Goal: Transaction & Acquisition: Book appointment/travel/reservation

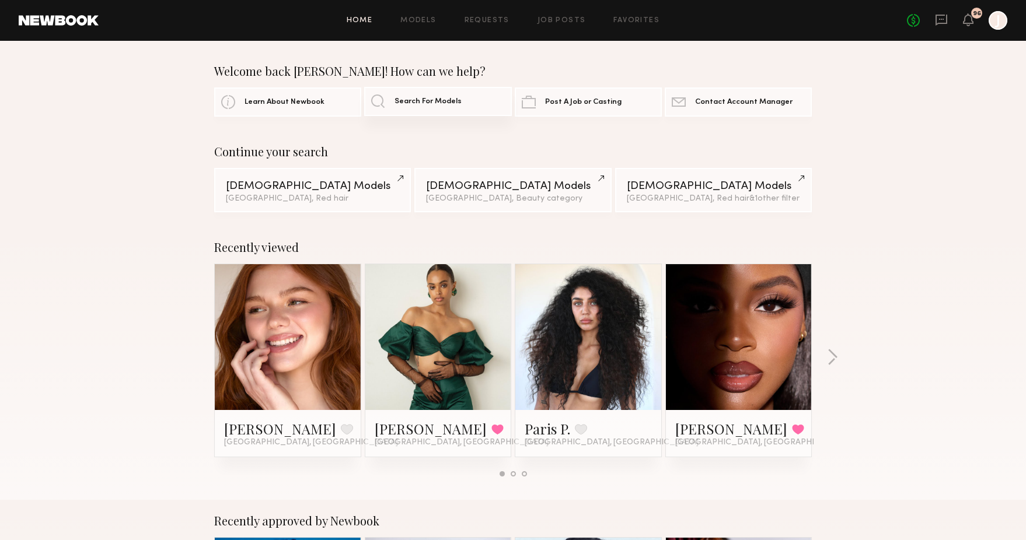
click at [416, 104] on span "Search For Models" at bounding box center [427, 102] width 67 height 8
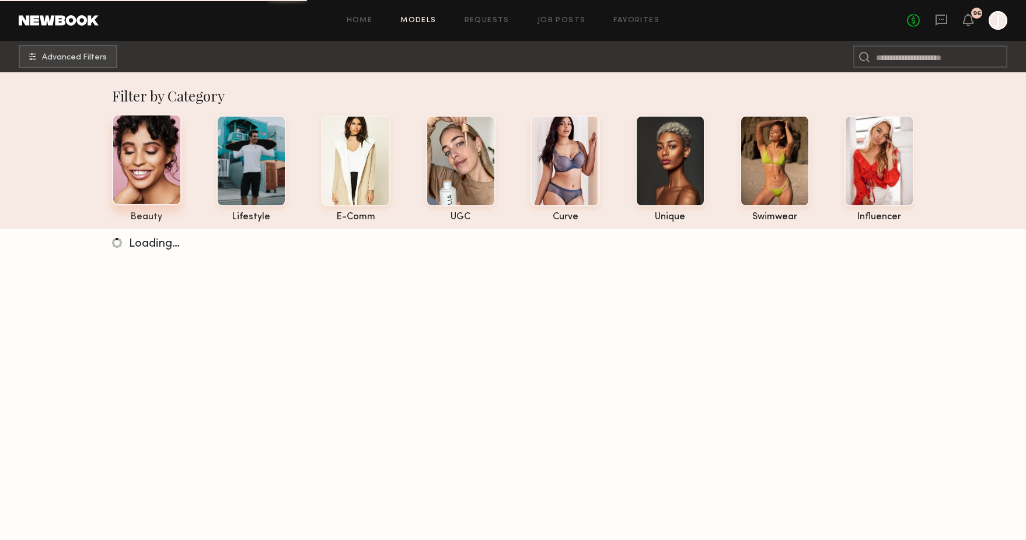
click at [123, 172] on div at bounding box center [146, 159] width 69 height 91
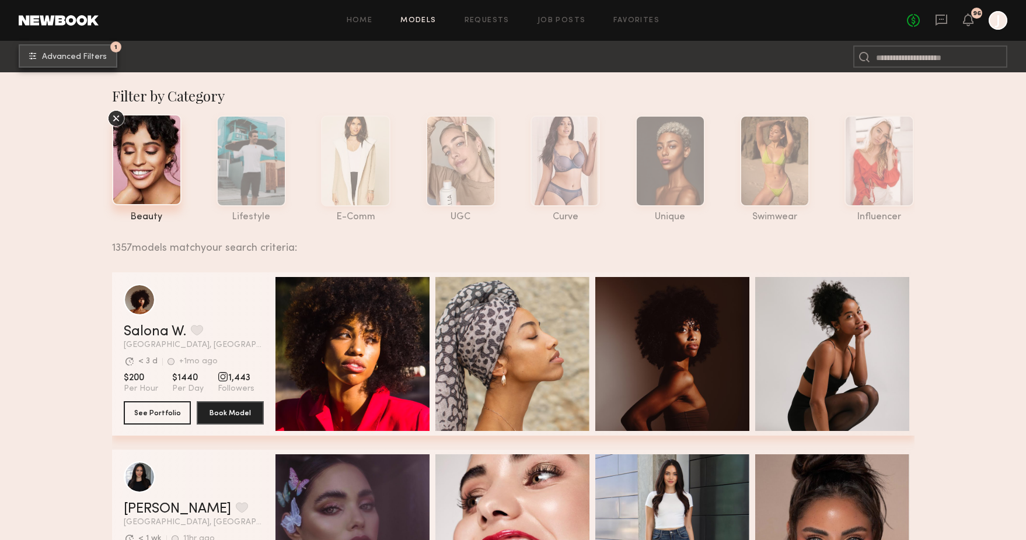
click at [104, 55] on span "Advanced Filters" at bounding box center [74, 57] width 65 height 8
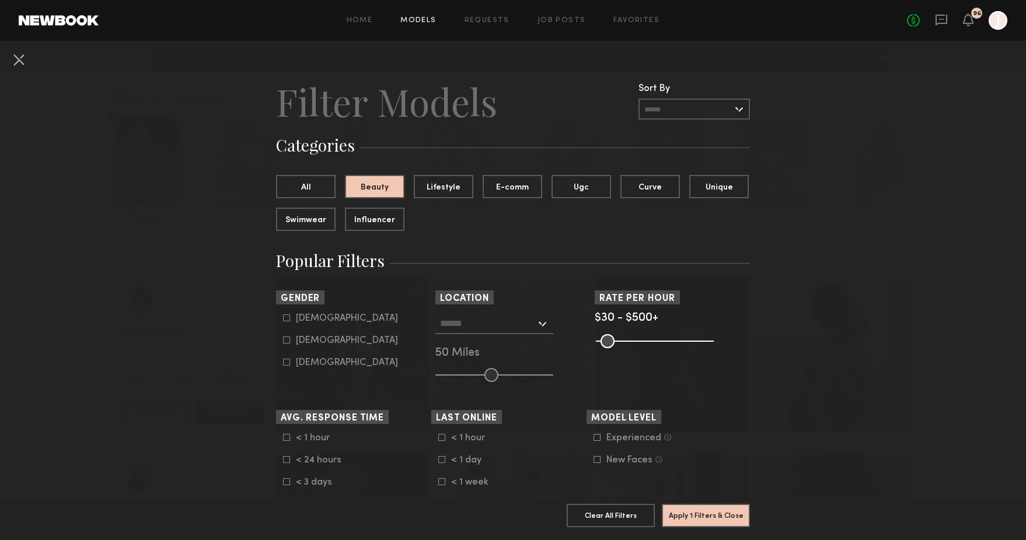
click at [502, 333] on input "text" at bounding box center [488, 323] width 96 height 20
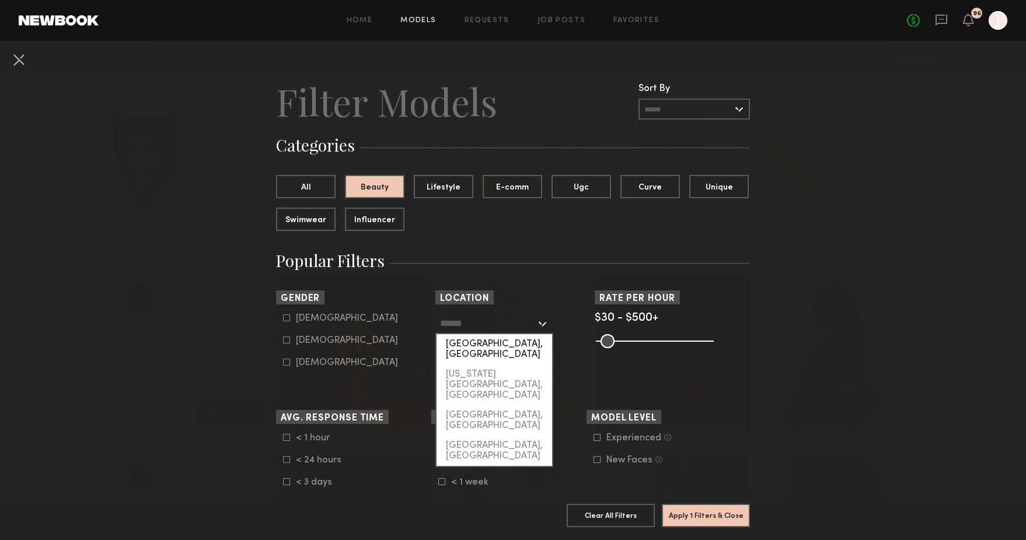
click at [492, 346] on div "[GEOGRAPHIC_DATA], [GEOGRAPHIC_DATA]" at bounding box center [494, 349] width 116 height 30
type input "**********"
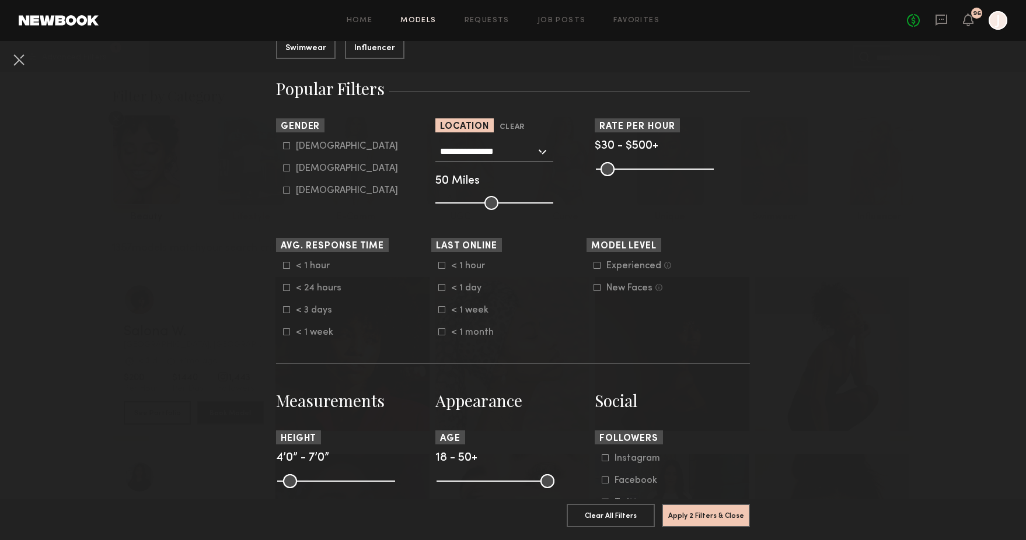
scroll to position [171, 0]
click at [288, 173] on icon at bounding box center [286, 169] width 7 height 7
type input "**"
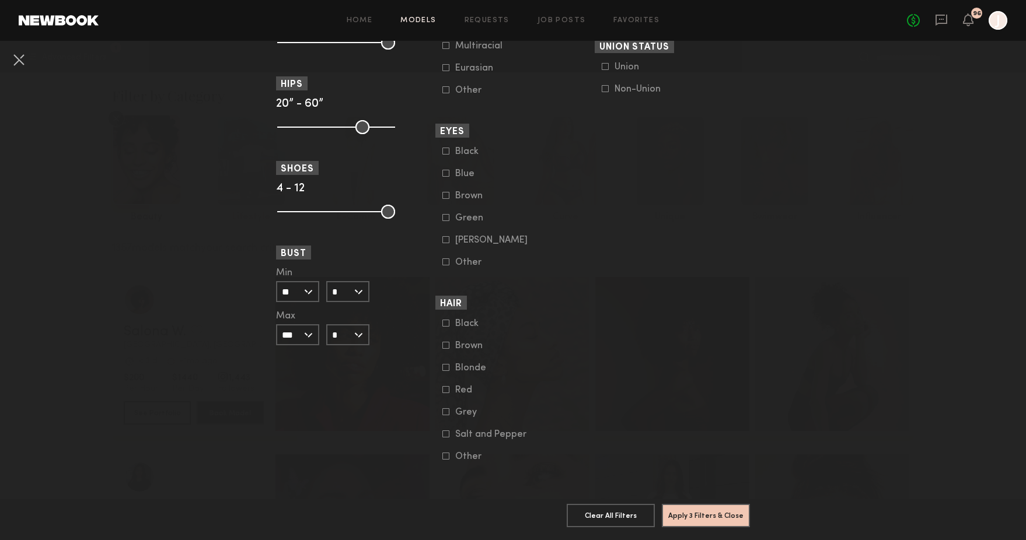
scroll to position [828, 0]
click at [449, 388] on common-framework-checkbox "Red" at bounding box center [516, 390] width 148 height 11
click at [443, 387] on icon at bounding box center [446, 390] width 6 height 6
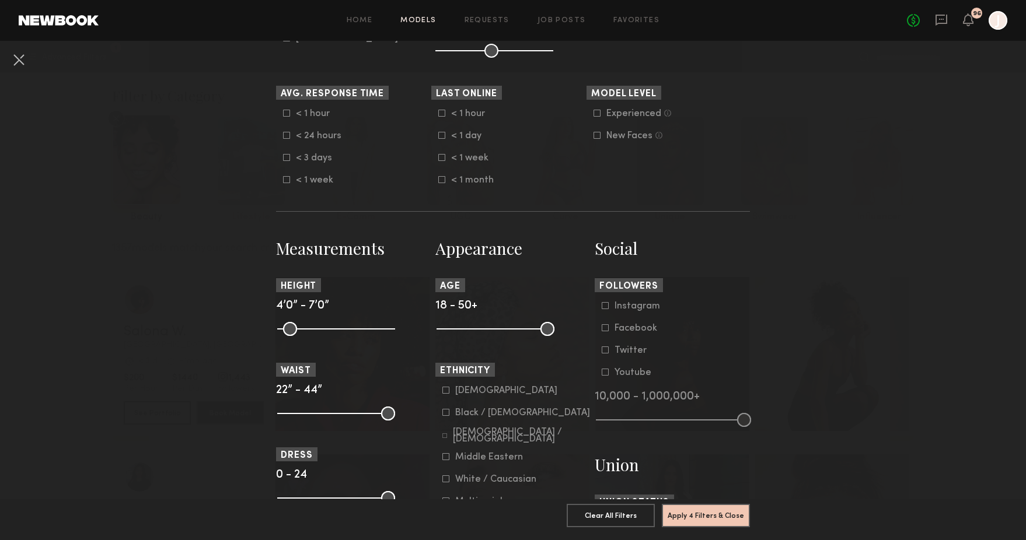
scroll to position [160, 0]
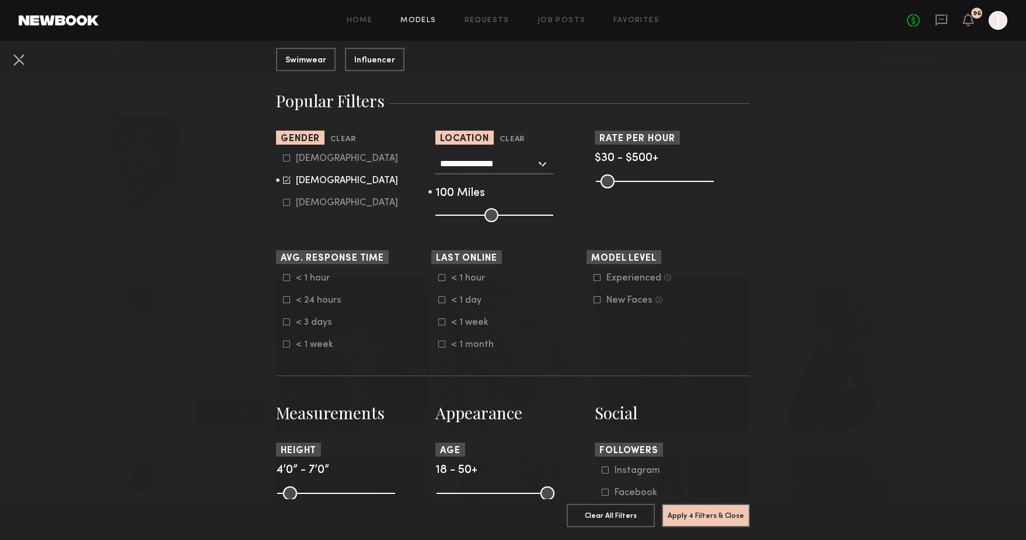
type input "***"
drag, startPoint x: 505, startPoint y: 228, endPoint x: 570, endPoint y: 231, distance: 64.9
click at [567, 222] on div "**********" at bounding box center [512, 187] width 155 height 69
click at [713, 518] on button "Apply 4 Filters & Close" at bounding box center [706, 515] width 88 height 23
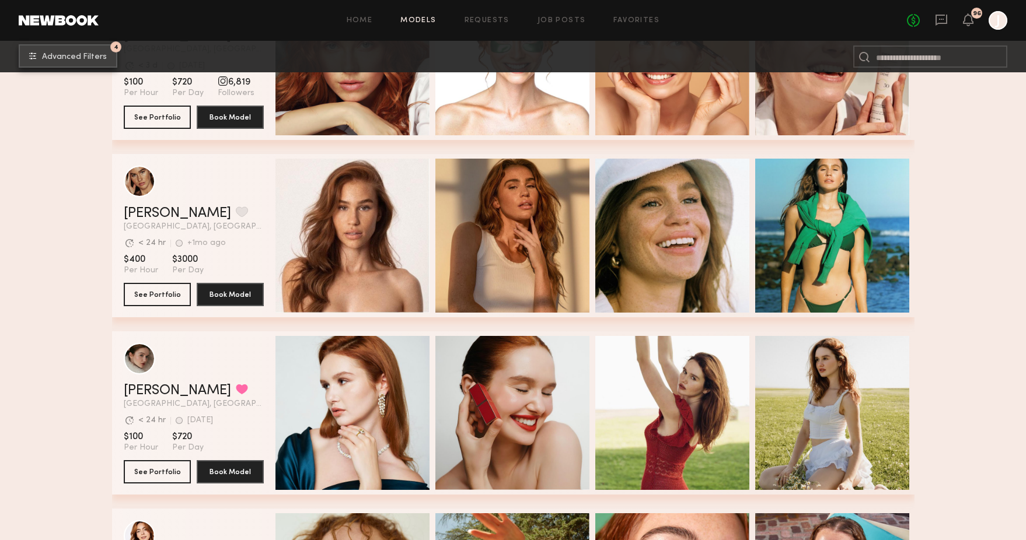
scroll to position [295, 0]
click at [158, 474] on button "See Portfolio" at bounding box center [157, 471] width 67 height 23
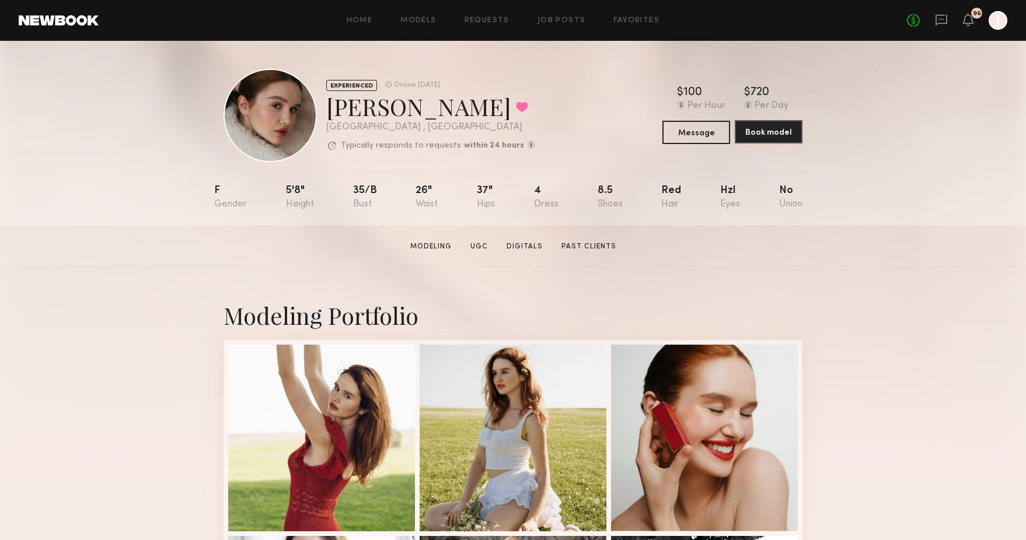
click at [750, 137] on button "Book model" at bounding box center [769, 131] width 68 height 23
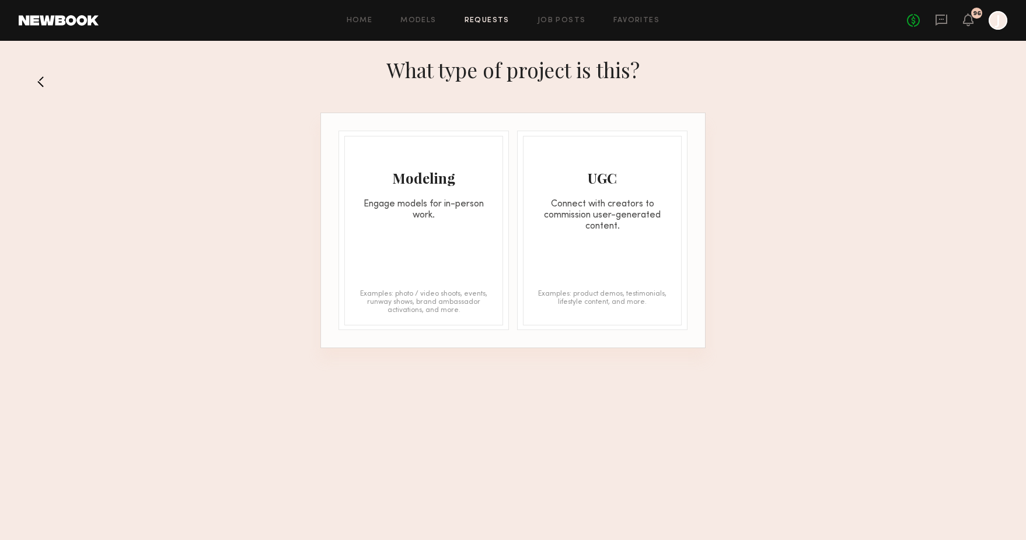
click at [435, 195] on div "Modeling Engage models for in-person work." at bounding box center [424, 179] width 158 height 85
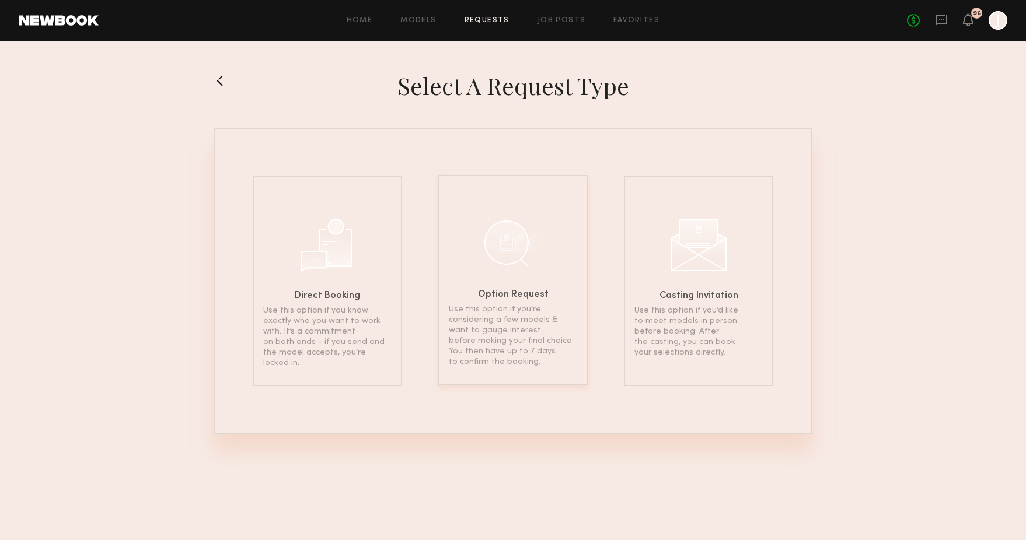
click at [523, 285] on div "Option Request Use this option if you’re considering a few models & want to gau…" at bounding box center [512, 280] width 149 height 210
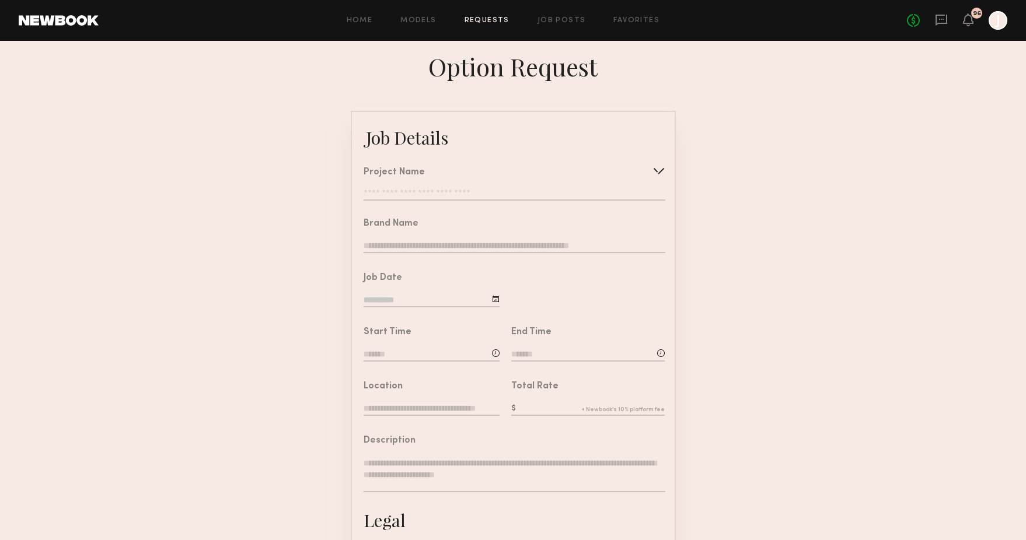
click at [422, 193] on div "Project Name Create Use recent modeling project Educational Shoot Pickup Hero S…" at bounding box center [514, 184] width 301 height 33
click at [425, 200] on input "text" at bounding box center [514, 195] width 301 height 12
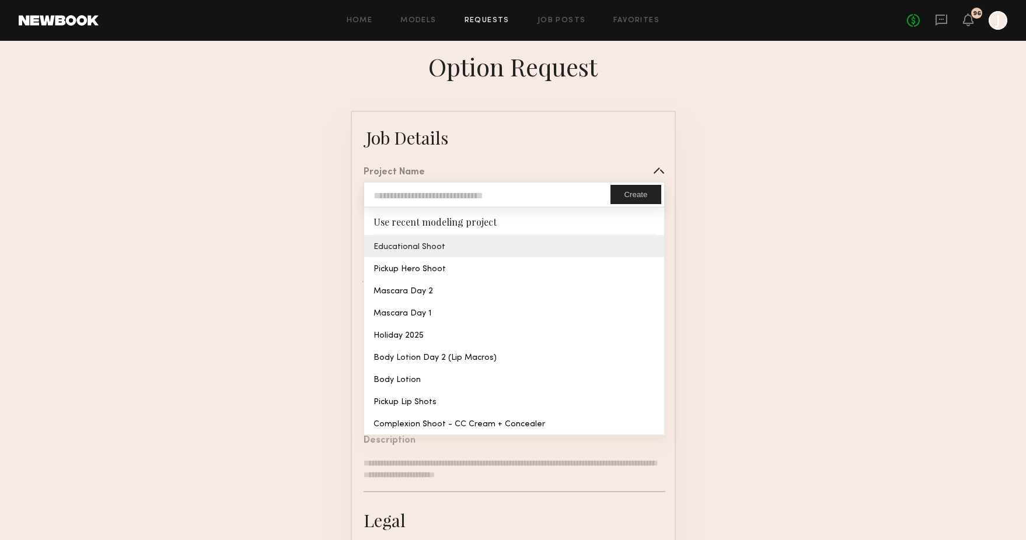
type input "**********"
type textarea "**********"
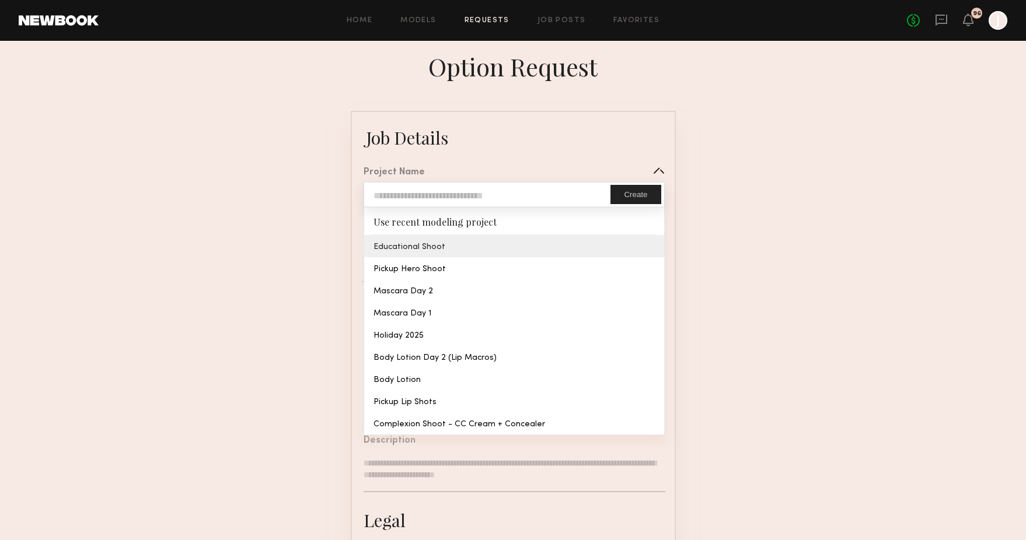
type textarea "**********"
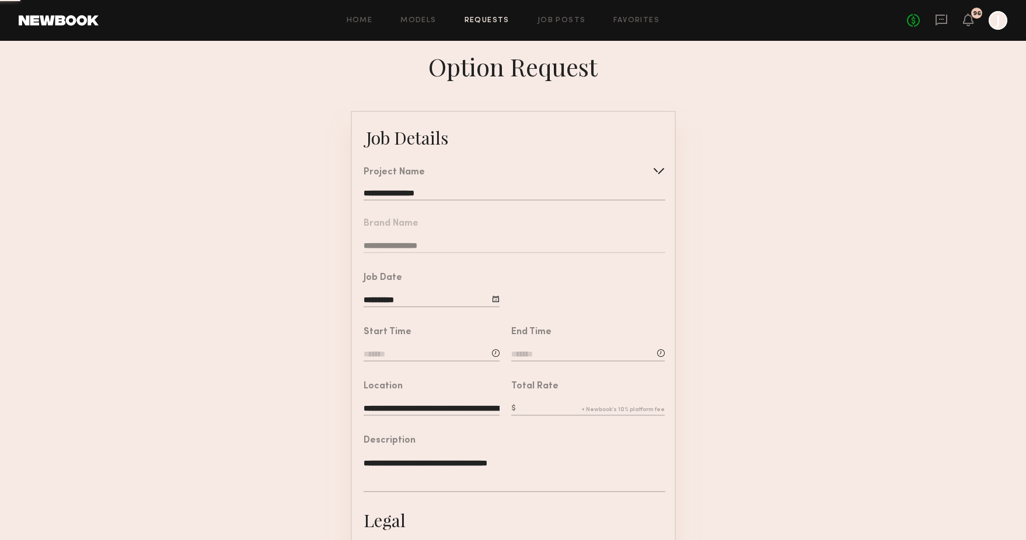
click at [415, 247] on common-border "**********" at bounding box center [513, 436] width 325 height 650
click at [411, 307] on input "**********" at bounding box center [432, 301] width 136 height 13
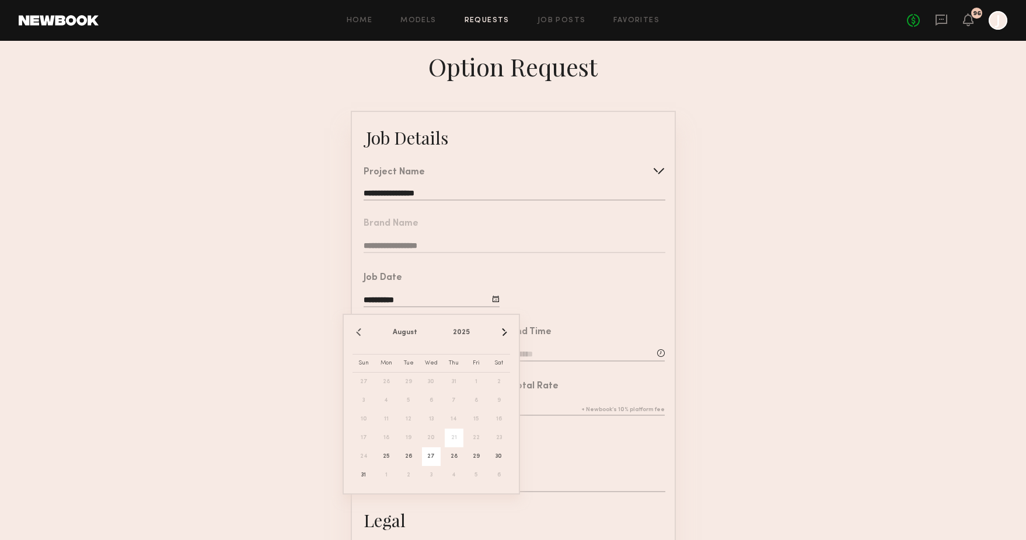
click at [430, 458] on span "27" at bounding box center [431, 457] width 19 height 19
type input "**********"
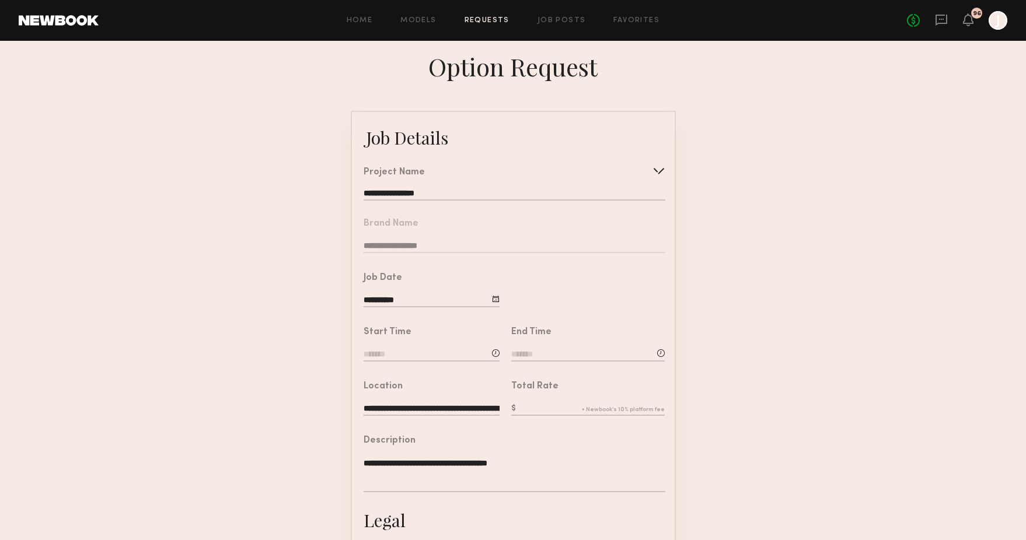
click at [386, 362] on input at bounding box center [432, 355] width 136 height 13
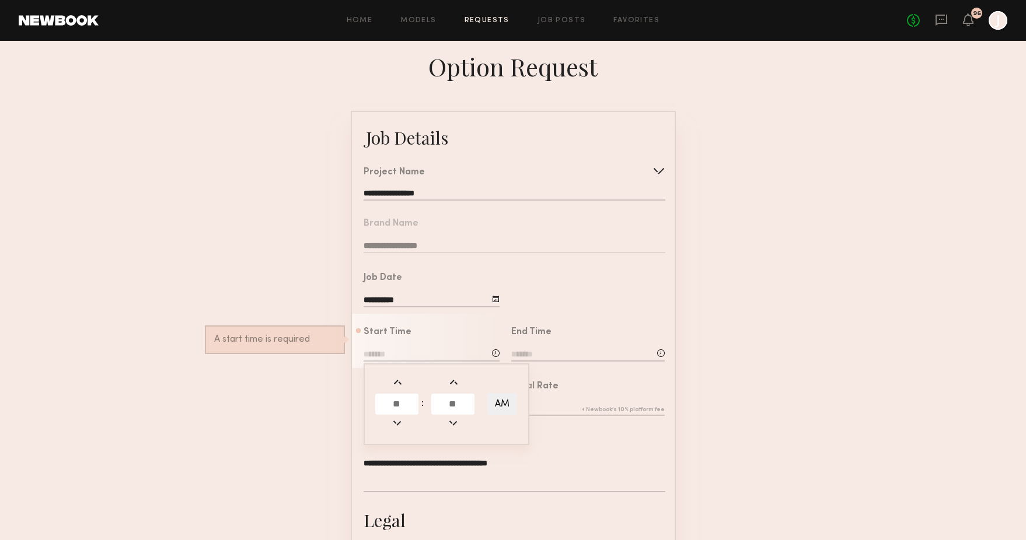
click at [399, 410] on input "text" at bounding box center [396, 404] width 43 height 21
type input "**"
click at [443, 411] on input "text" at bounding box center [452, 404] width 43 height 21
type input "**"
type input "********"
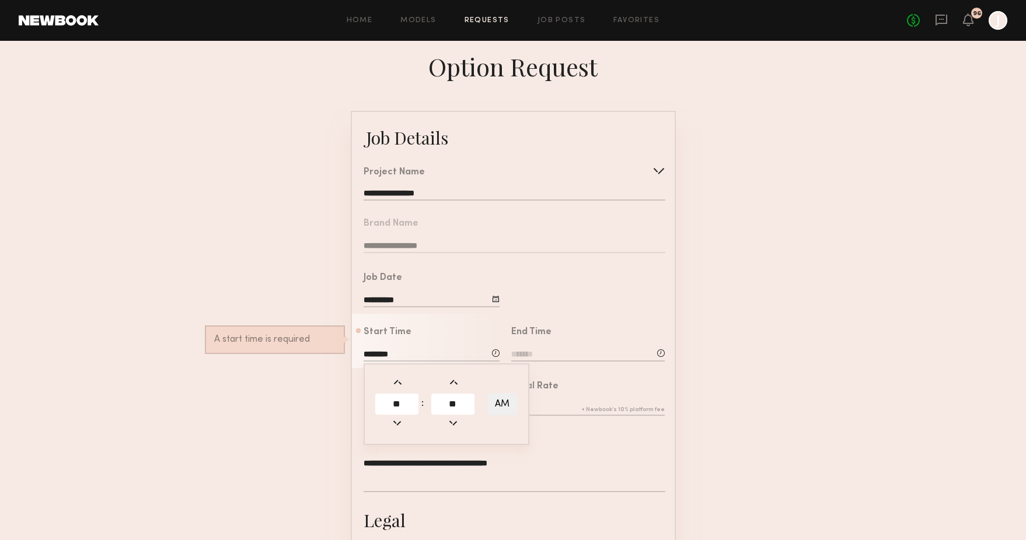
click at [527, 356] on input at bounding box center [587, 355] width 153 height 13
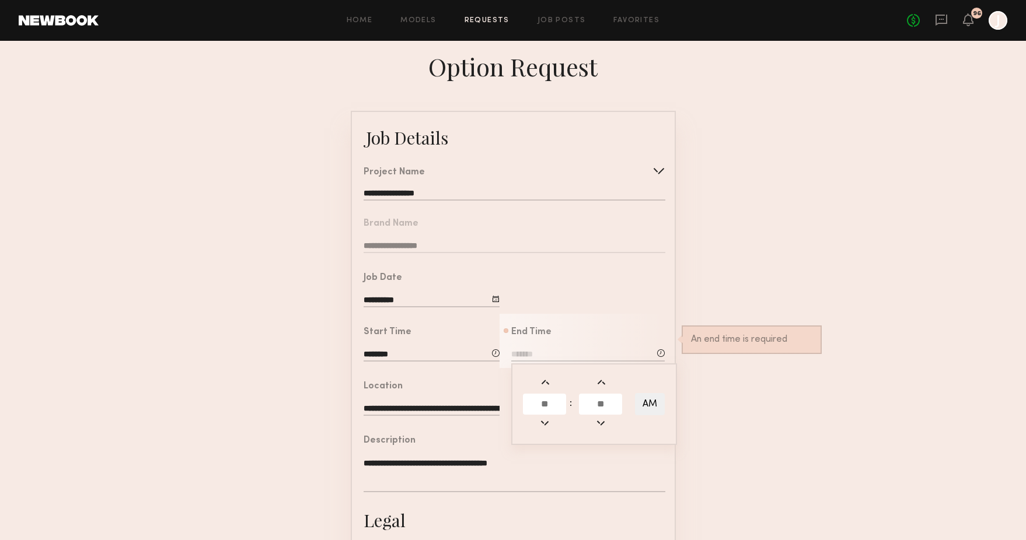
click at [544, 407] on input "text" at bounding box center [544, 404] width 43 height 21
type input "**"
click at [610, 414] on input "text" at bounding box center [600, 404] width 43 height 21
type input "**"
click at [646, 410] on button "PM" at bounding box center [650, 404] width 30 height 22
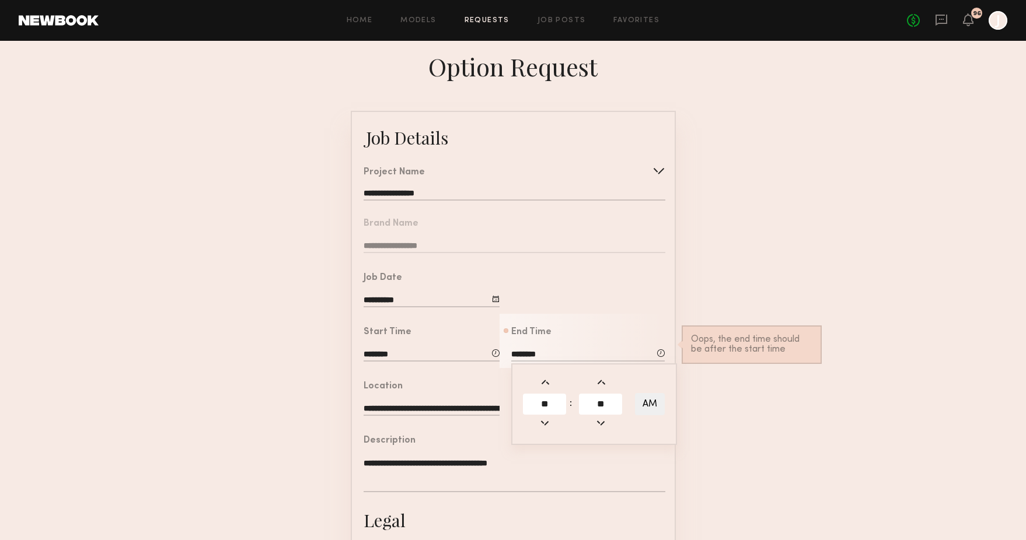
click at [652, 403] on button "AM" at bounding box center [650, 404] width 30 height 22
type input "********"
click at [616, 478] on textarea "**********" at bounding box center [514, 474] width 301 height 35
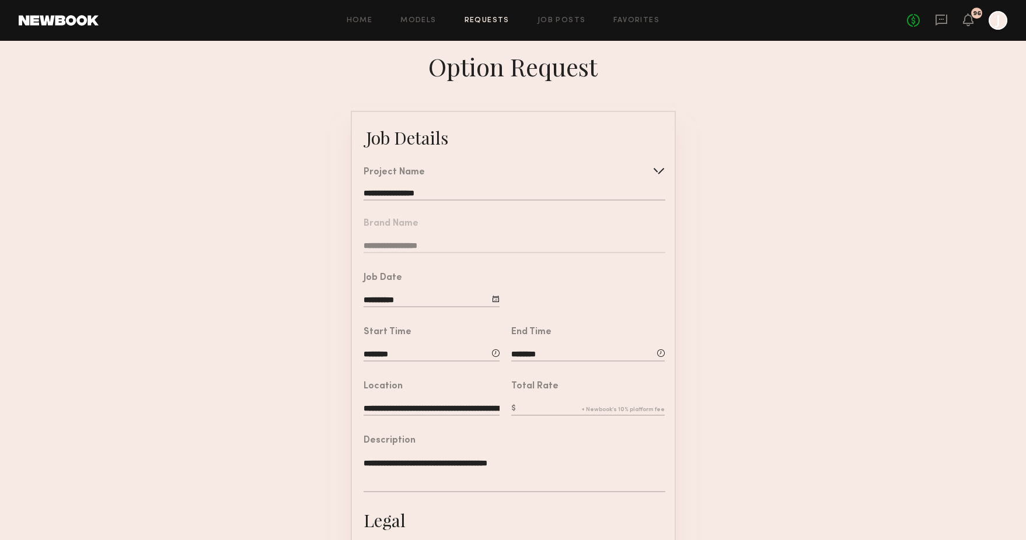
click at [555, 416] on input "text" at bounding box center [587, 409] width 153 height 13
type input "***"
click at [582, 470] on textarea "**********" at bounding box center [514, 474] width 301 height 35
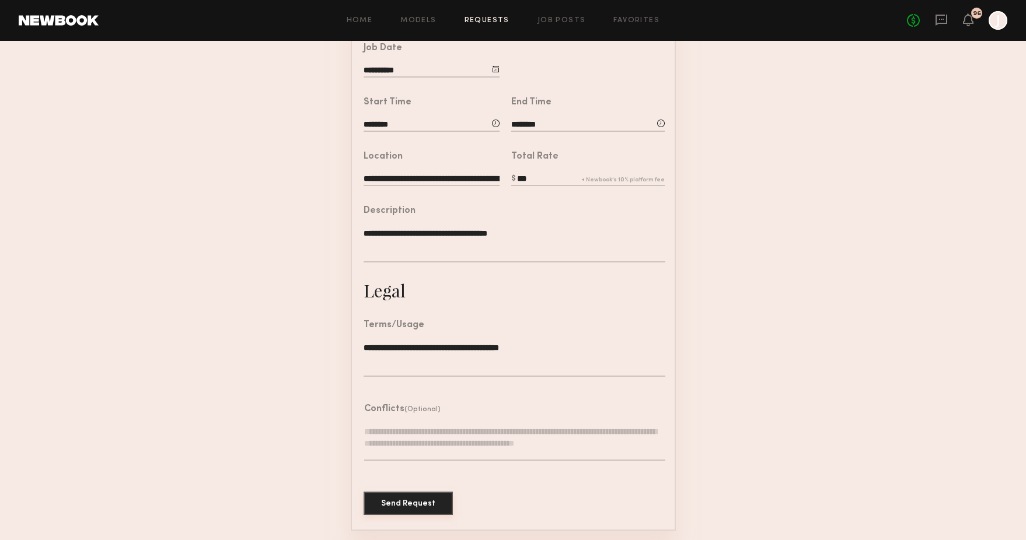
click at [398, 498] on button "Send Request" at bounding box center [408, 503] width 89 height 23
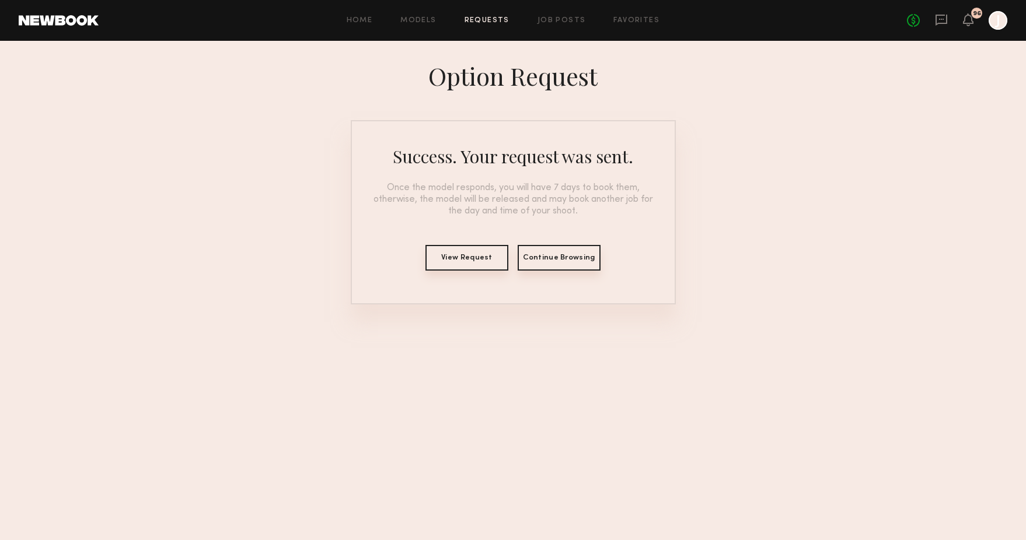
click at [539, 266] on button "Continue Browsing" at bounding box center [559, 258] width 83 height 26
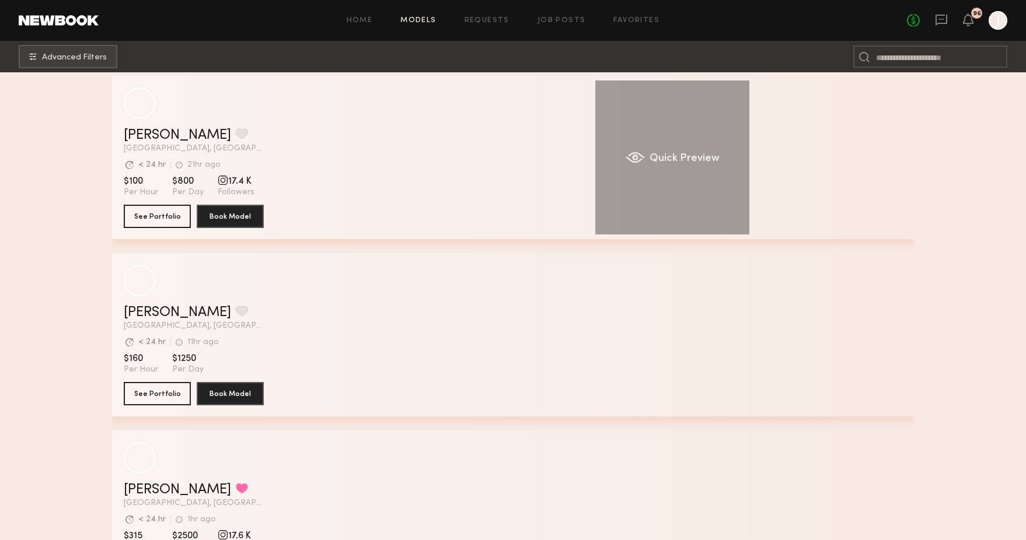
scroll to position [358, 0]
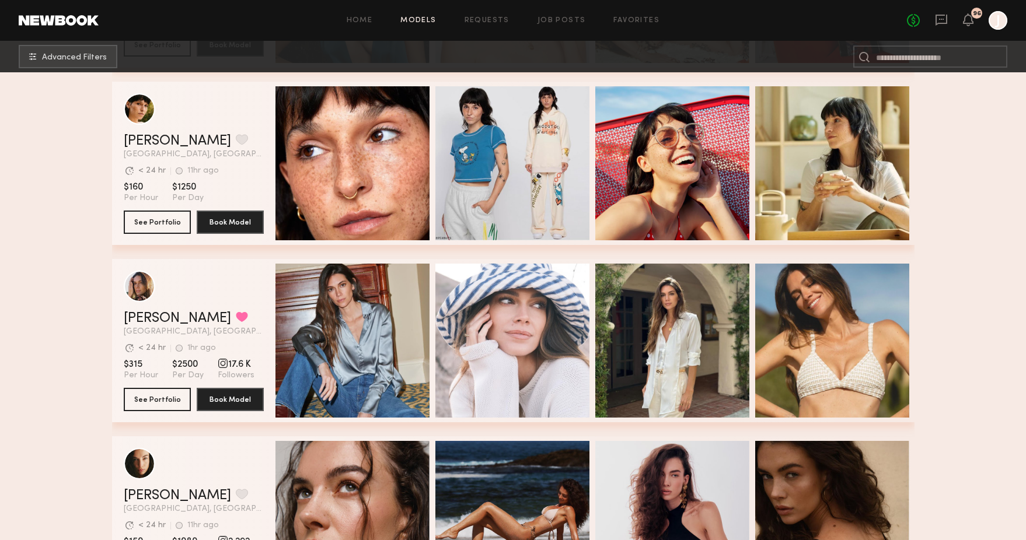
click at [493, 13] on div "Home Models Requests Job Posts Favorites Sign Out No fees up to $5,000 96 J" at bounding box center [553, 20] width 908 height 19
click at [490, 19] on link "Requests" at bounding box center [486, 21] width 45 height 8
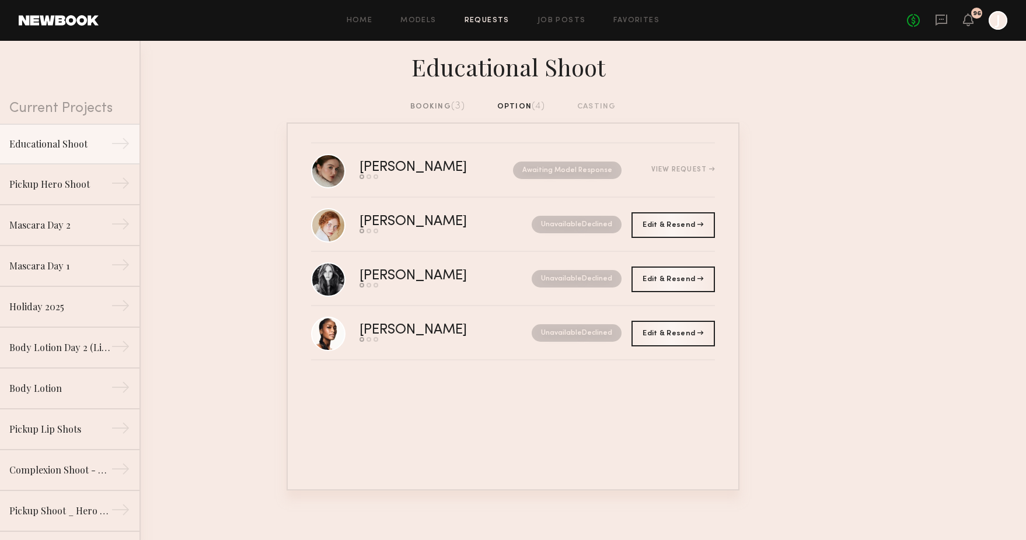
click at [496, 21] on link "Requests" at bounding box center [486, 21] width 45 height 8
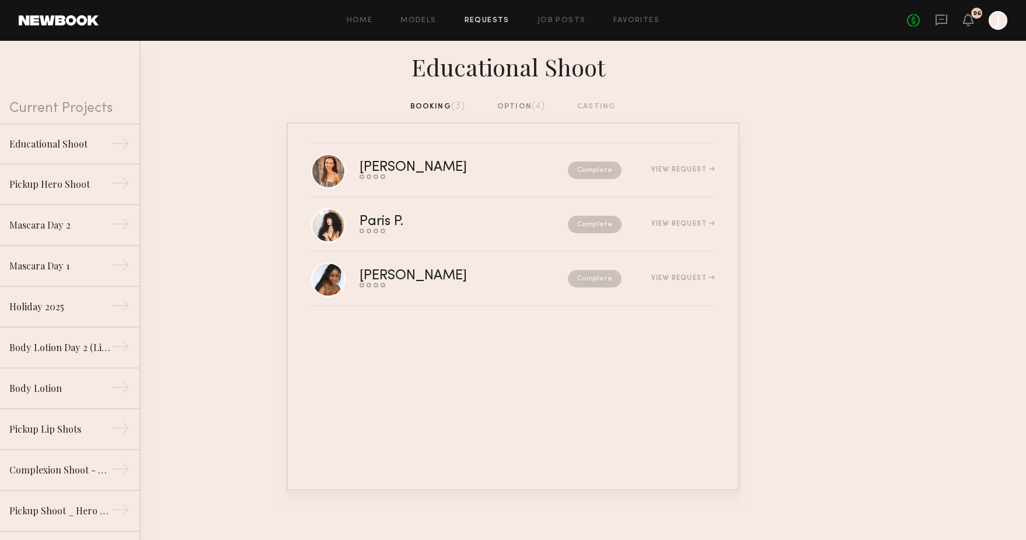
click at [439, 20] on div "Home Models Requests Job Posts Favorites Sign Out" at bounding box center [503, 21] width 808 height 8
click at [424, 24] on div "Home Models Requests Job Posts Favorites Sign Out No fees up to $5,000 96 J" at bounding box center [553, 20] width 908 height 19
click at [425, 22] on link "Models" at bounding box center [418, 21] width 36 height 8
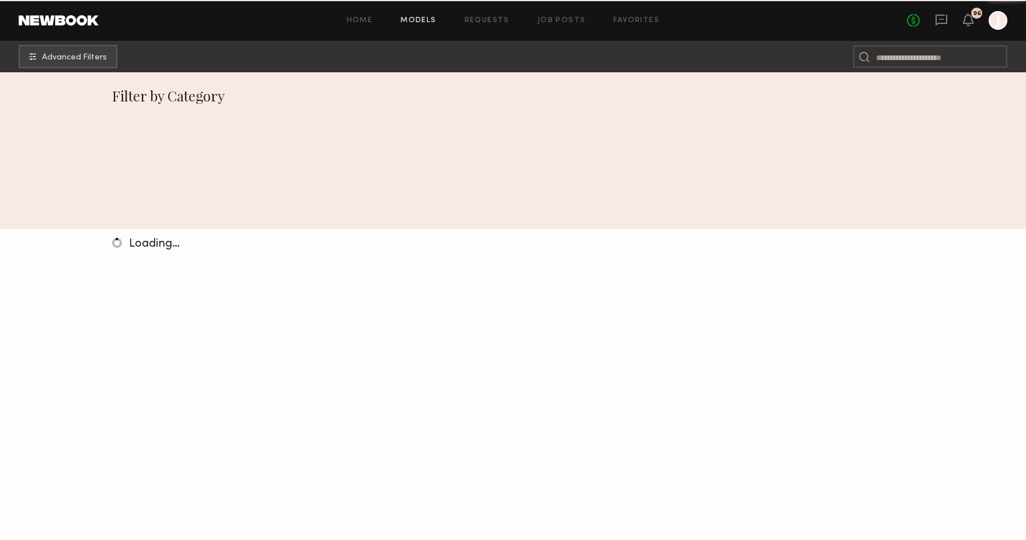
scroll to position [230, 0]
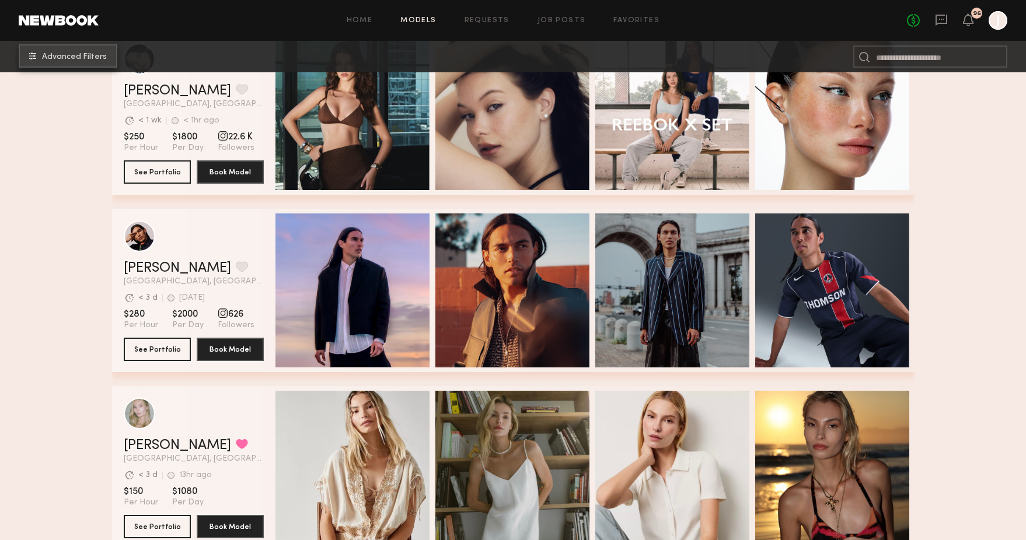
click at [93, 56] on span "Advanced Filters" at bounding box center [74, 57] width 65 height 8
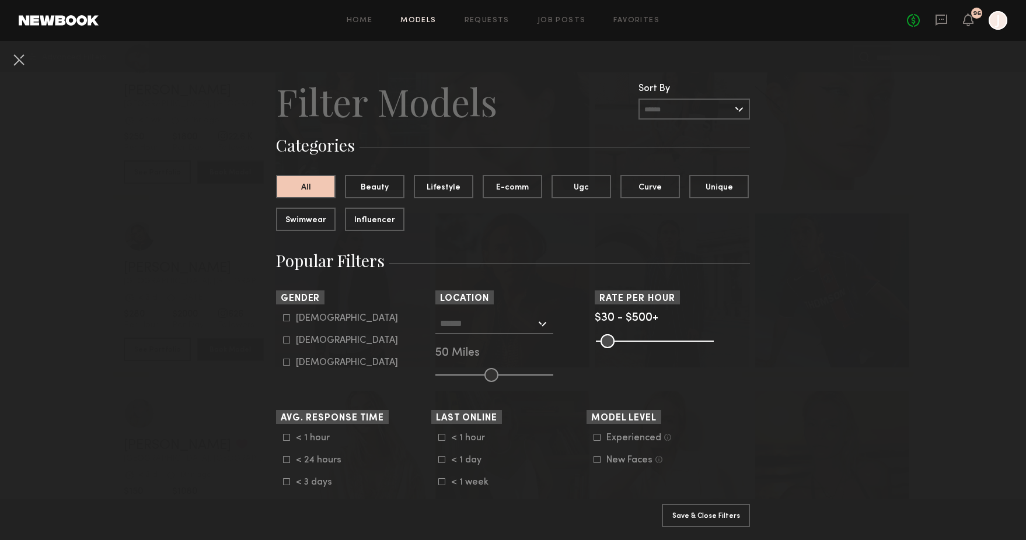
click at [278, 348] on div "Male Female Non-binary" at bounding box center [353, 340] width 155 height 55
click at [290, 344] on label "Female" at bounding box center [340, 340] width 115 height 7
type input "**"
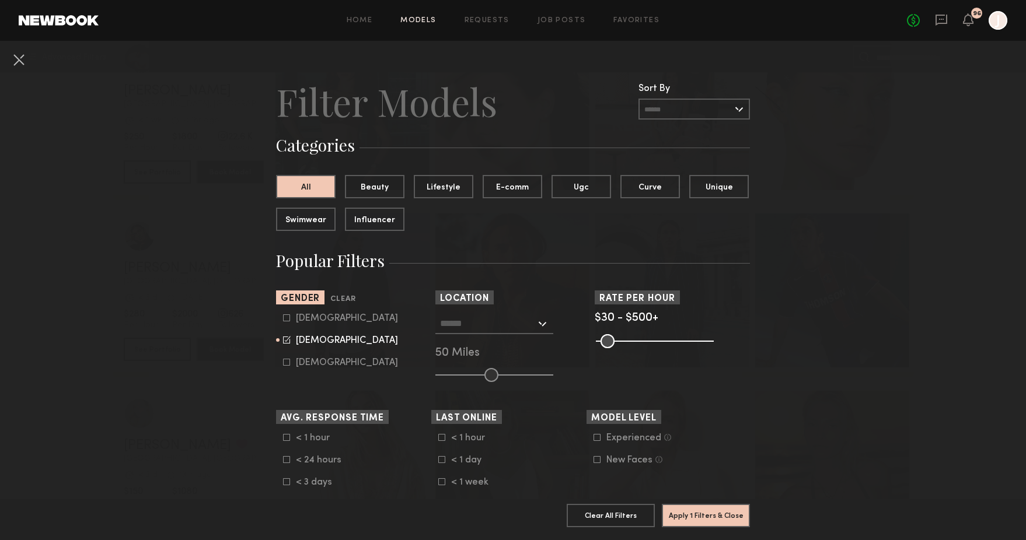
click at [503, 333] on input "text" at bounding box center [488, 323] width 96 height 20
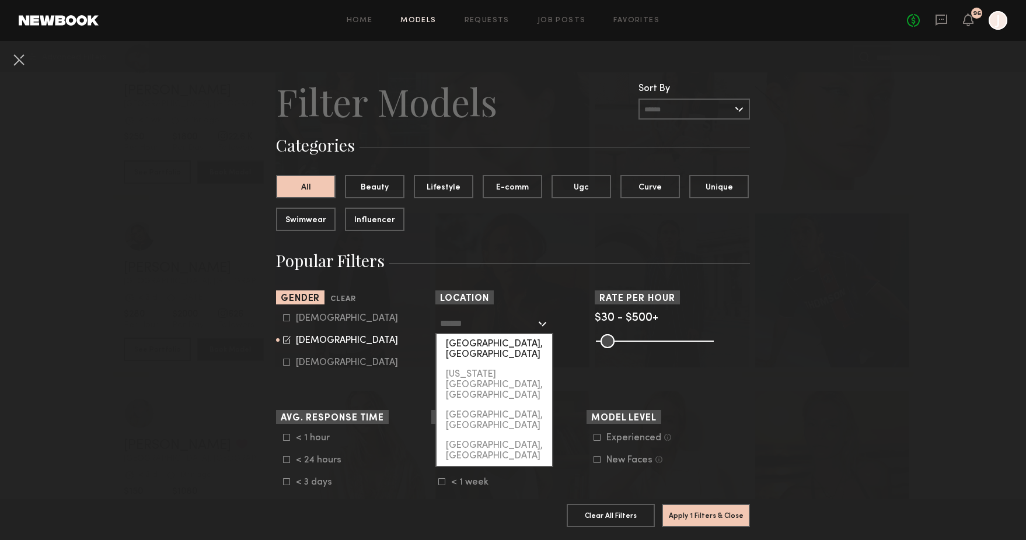
click at [504, 355] on div "[GEOGRAPHIC_DATA], [GEOGRAPHIC_DATA]" at bounding box center [494, 349] width 116 height 30
type input "**********"
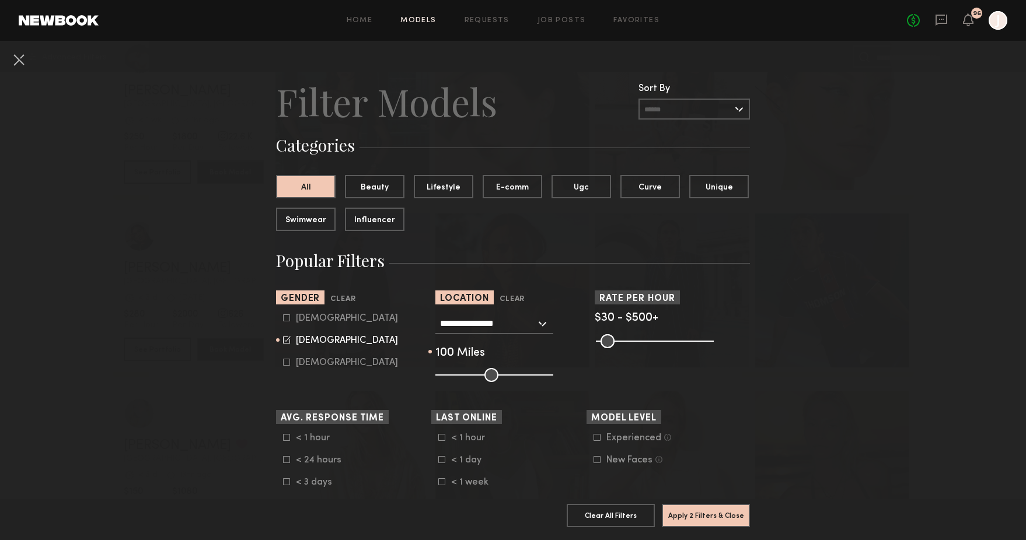
type input "***"
drag, startPoint x: 513, startPoint y: 390, endPoint x: 562, endPoint y: 390, distance: 48.4
click at [621, 382] on section "**********" at bounding box center [513, 337] width 474 height 92
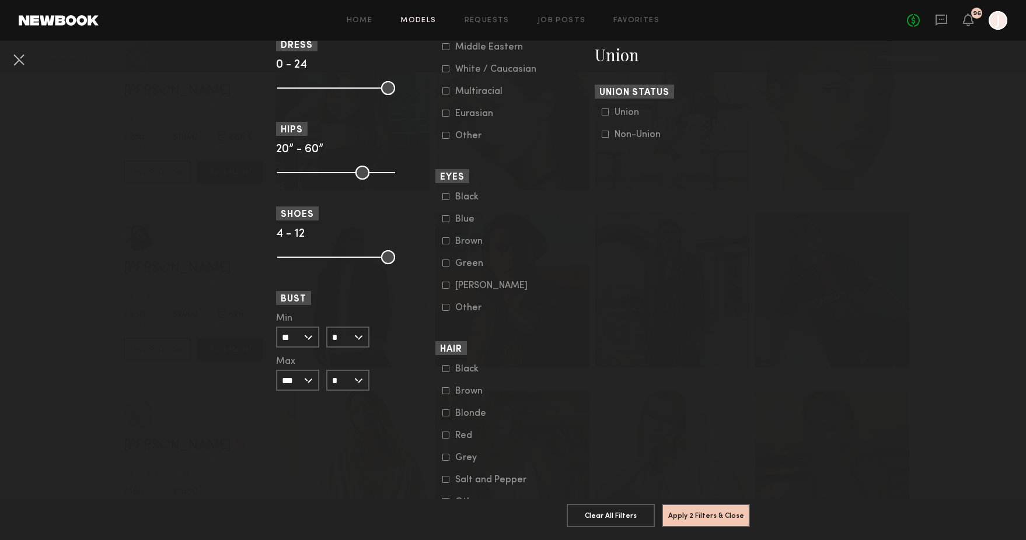
scroll to position [828, 0]
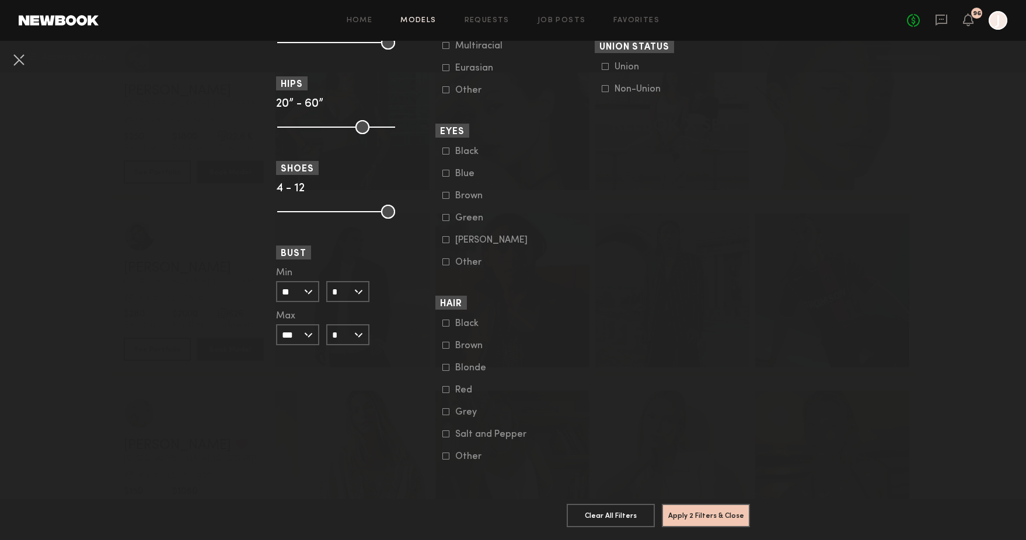
click at [448, 389] on common-framework-checkbox "Red" at bounding box center [516, 390] width 148 height 11
click at [443, 386] on icon at bounding box center [445, 389] width 7 height 7
click at [682, 514] on button "Apply 3 Filters & Close" at bounding box center [706, 515] width 88 height 23
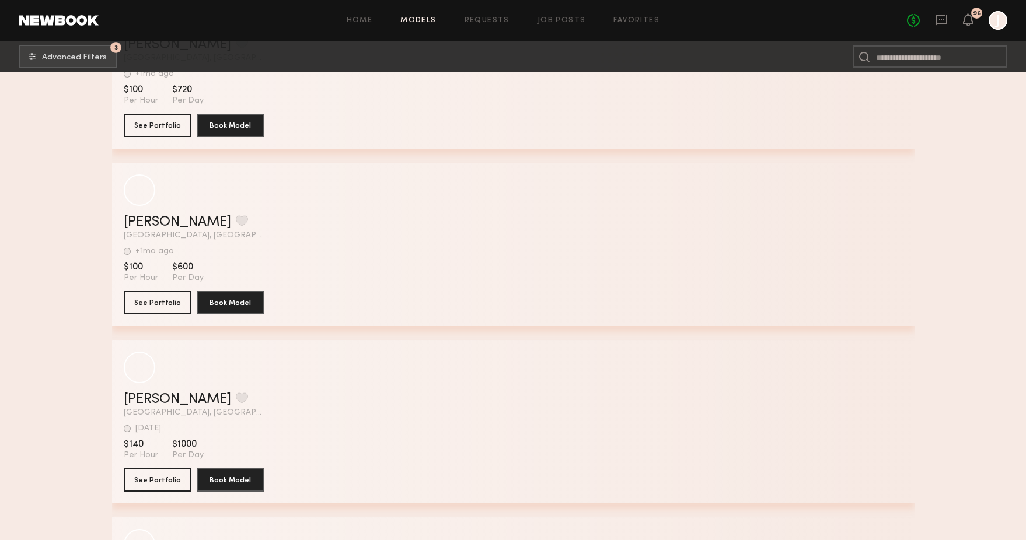
scroll to position [10929, 0]
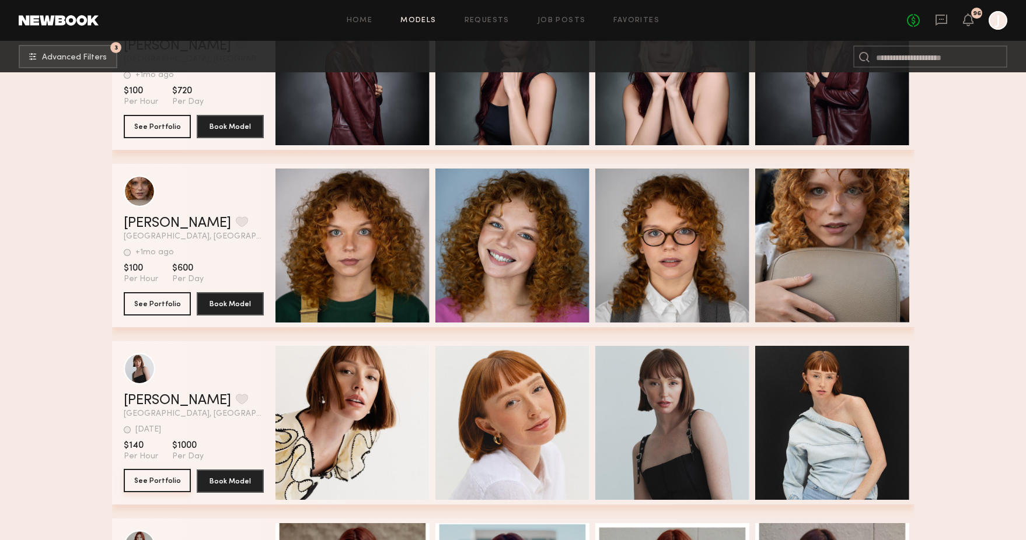
click at [160, 482] on button "See Portfolio" at bounding box center [157, 480] width 67 height 23
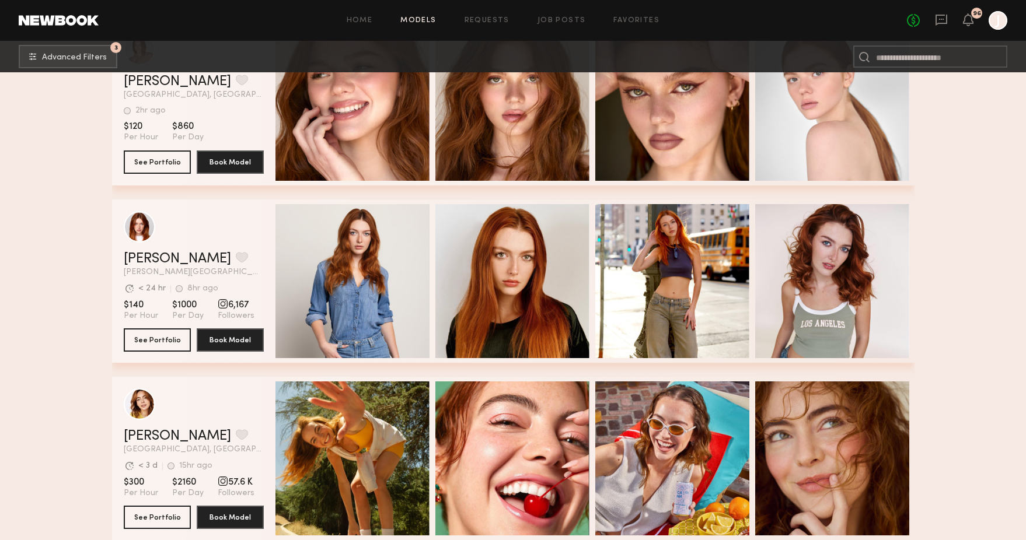
scroll to position [791, 0]
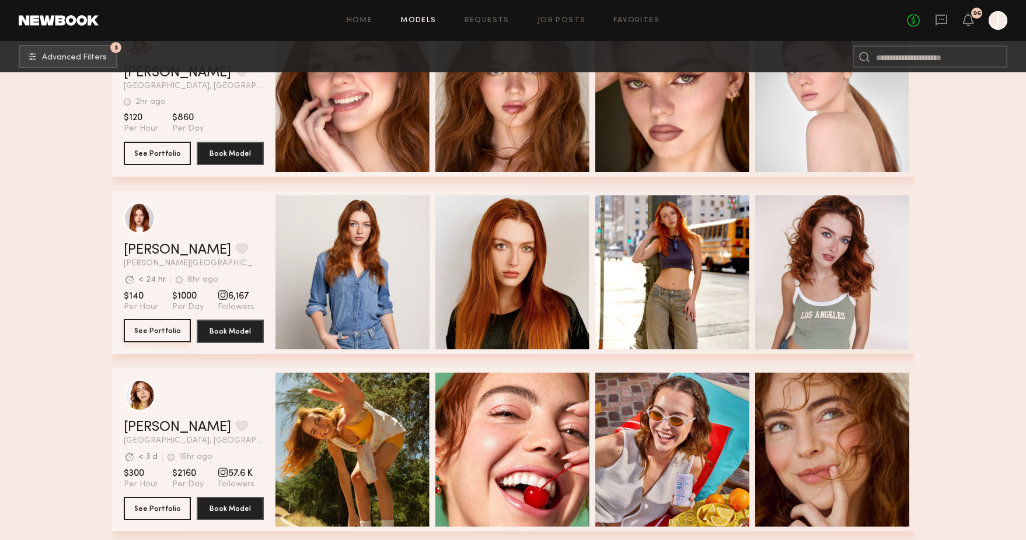
click at [166, 331] on button "See Portfolio" at bounding box center [157, 330] width 67 height 23
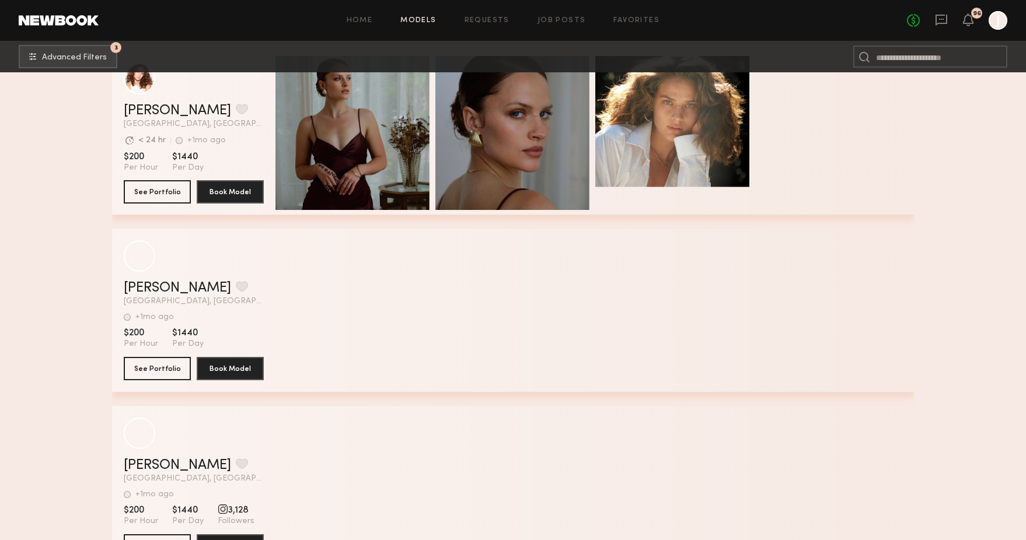
scroll to position [4839, 0]
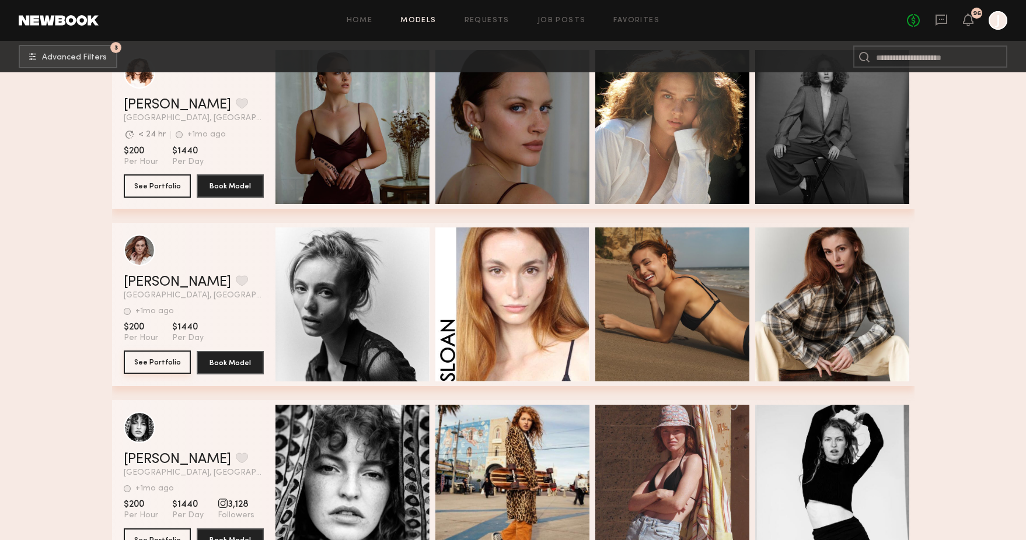
click at [139, 361] on button "See Portfolio" at bounding box center [157, 362] width 67 height 23
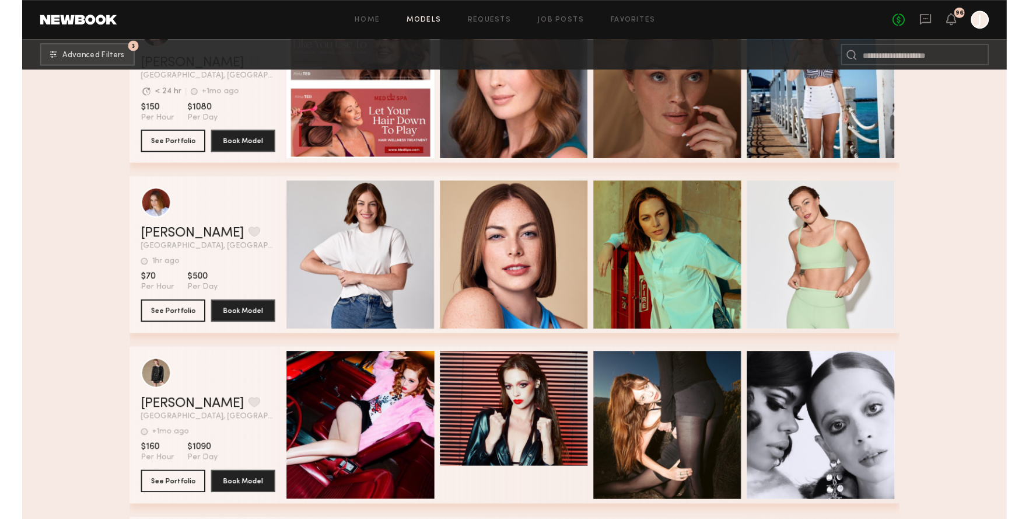
scroll to position [7236, 0]
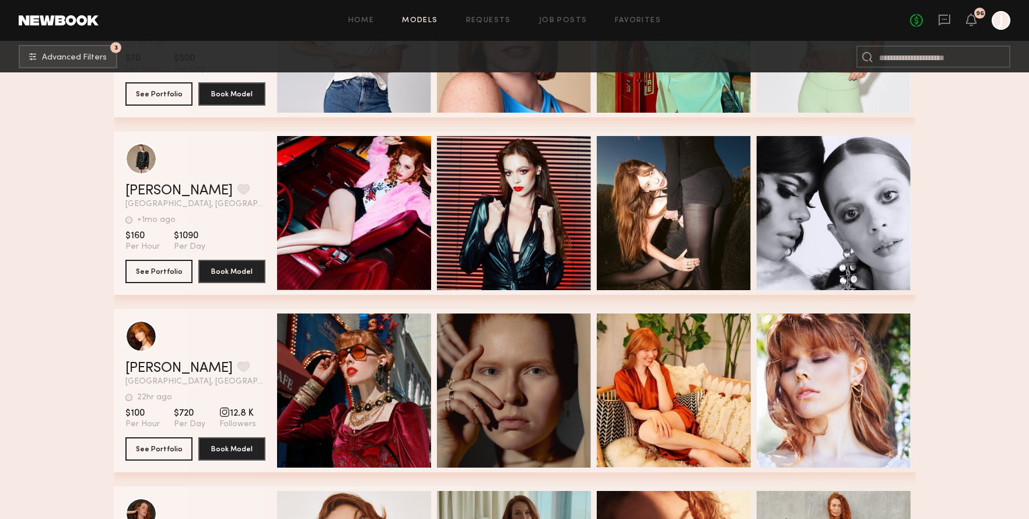
click at [487, 12] on div "Home Models Requests Job Posts Favorites Sign Out No fees up to $5,000 96 J" at bounding box center [555, 20] width 912 height 19
click at [484, 19] on link "Requests" at bounding box center [488, 21] width 45 height 8
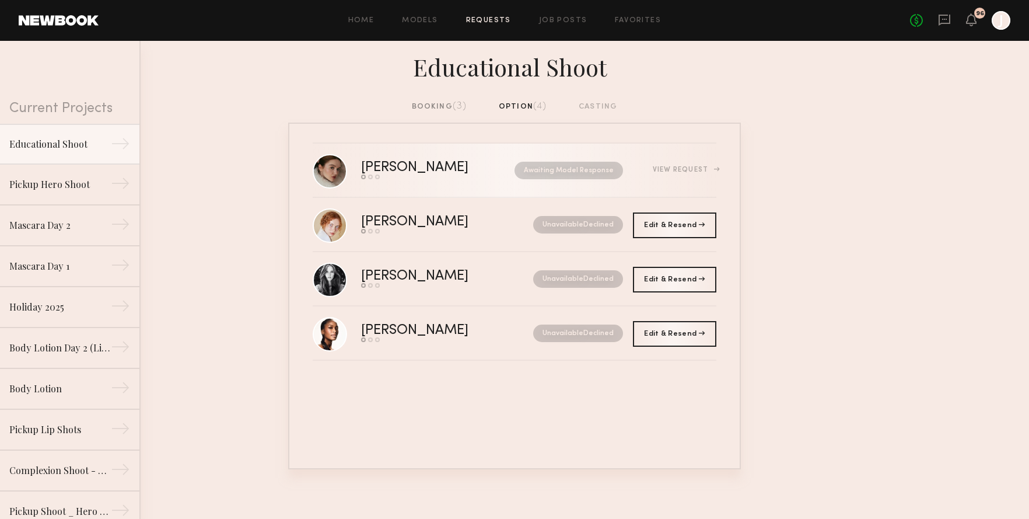
click at [420, 179] on div "Send request Model response Book model" at bounding box center [426, 176] width 131 height 5
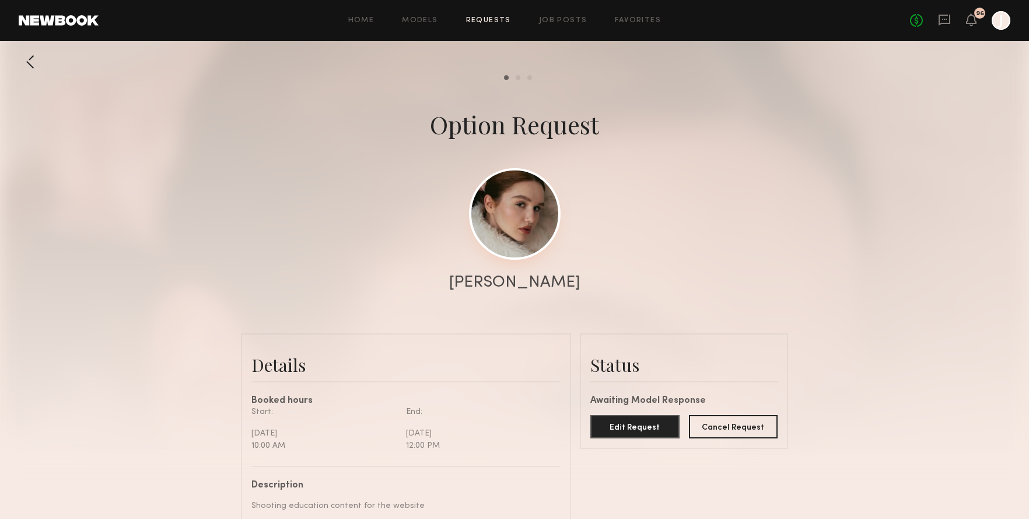
click at [485, 213] on link at bounding box center [515, 214] width 92 height 92
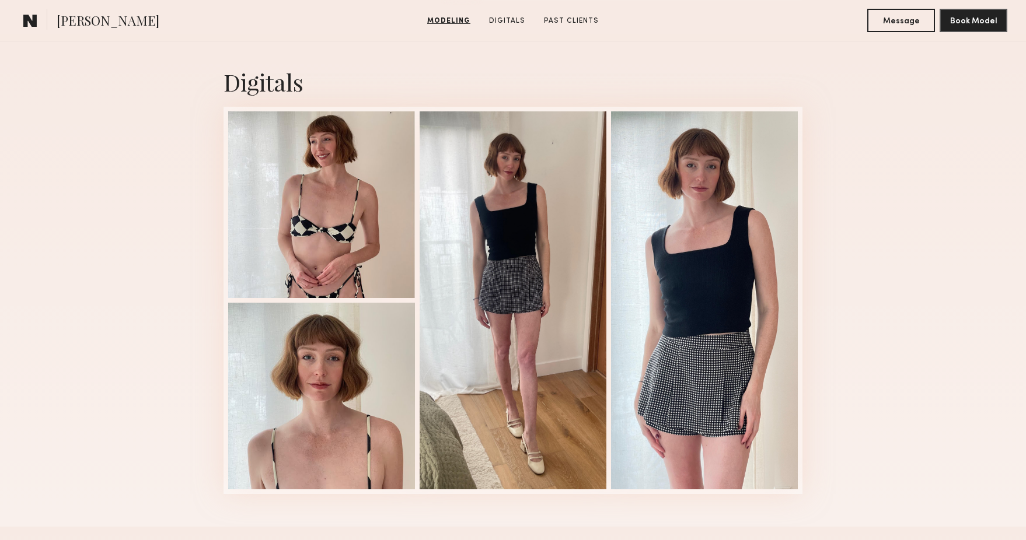
scroll to position [1151, 0]
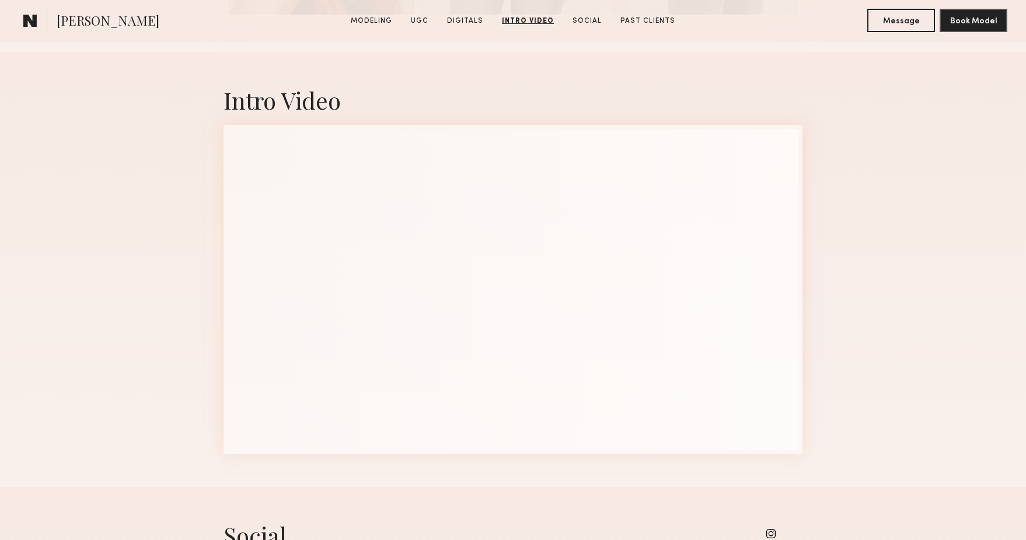
scroll to position [3337, 0]
click at [656, 117] on div "Intro Video" at bounding box center [512, 101] width 579 height 31
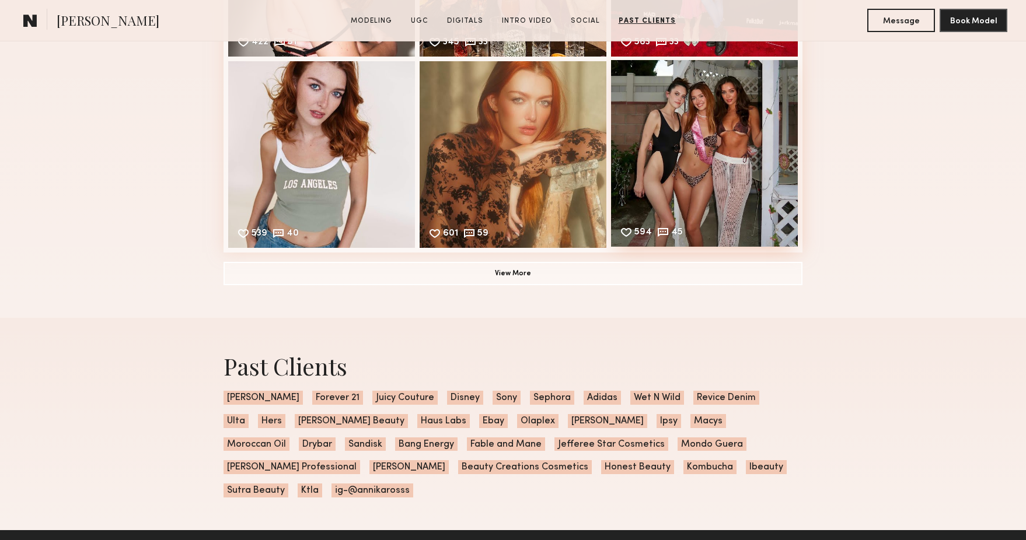
scroll to position [4042, 0]
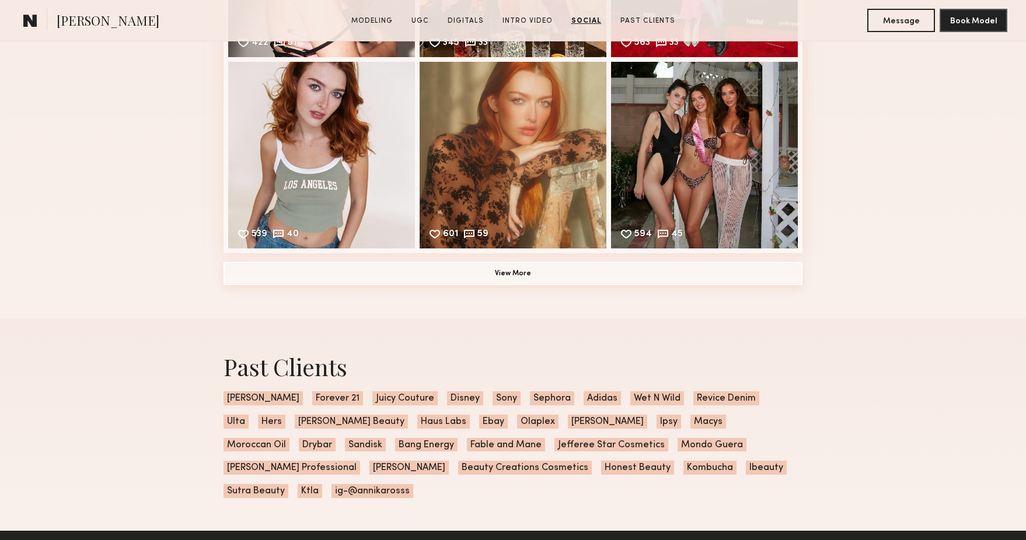
click at [505, 285] on button "View More" at bounding box center [512, 273] width 579 height 23
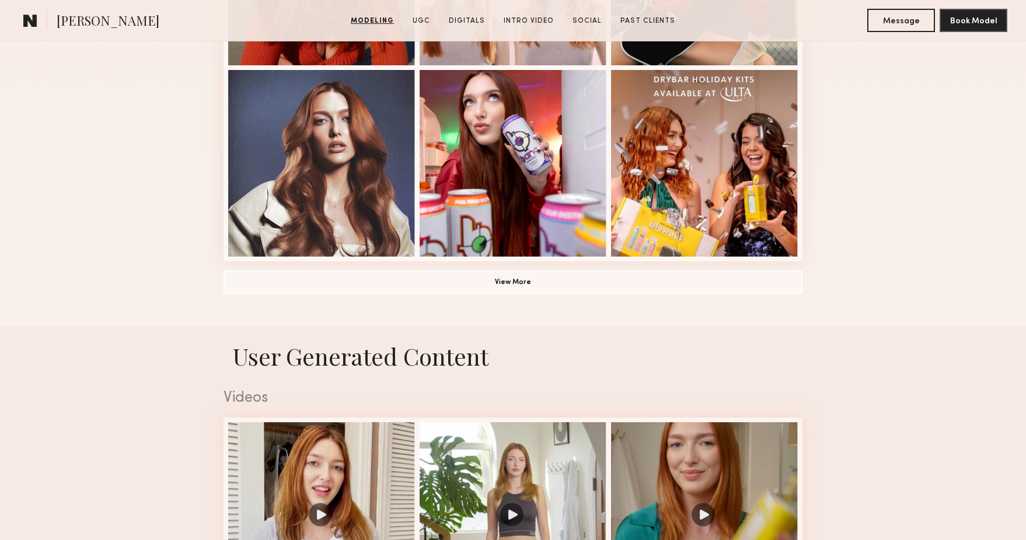
scroll to position [852, 0]
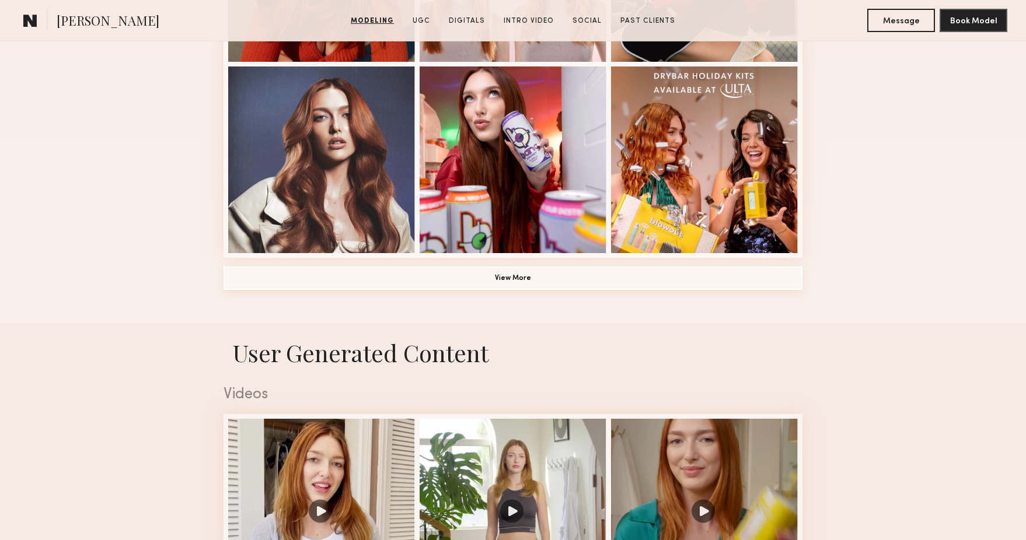
click at [500, 290] on button "View More" at bounding box center [512, 278] width 579 height 23
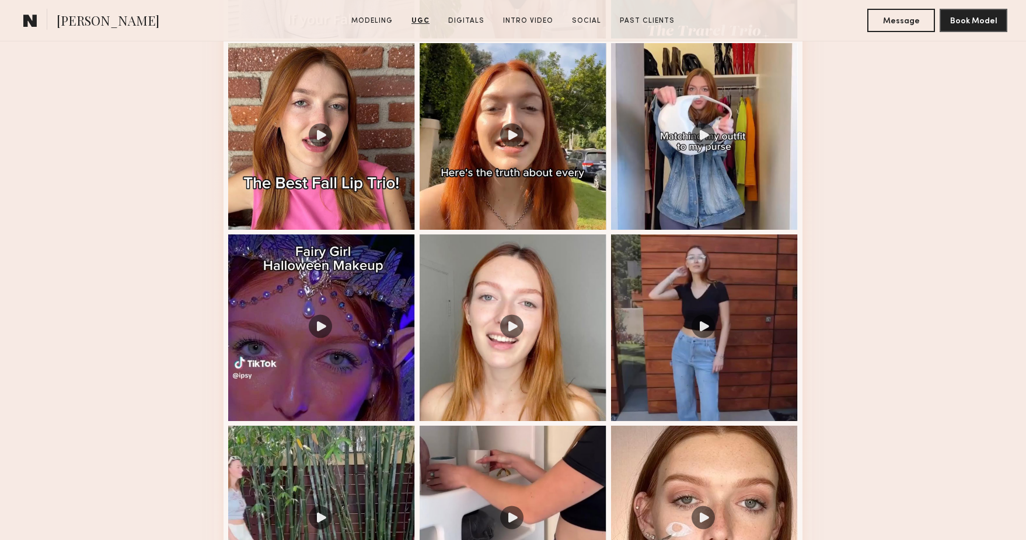
scroll to position [2155, 0]
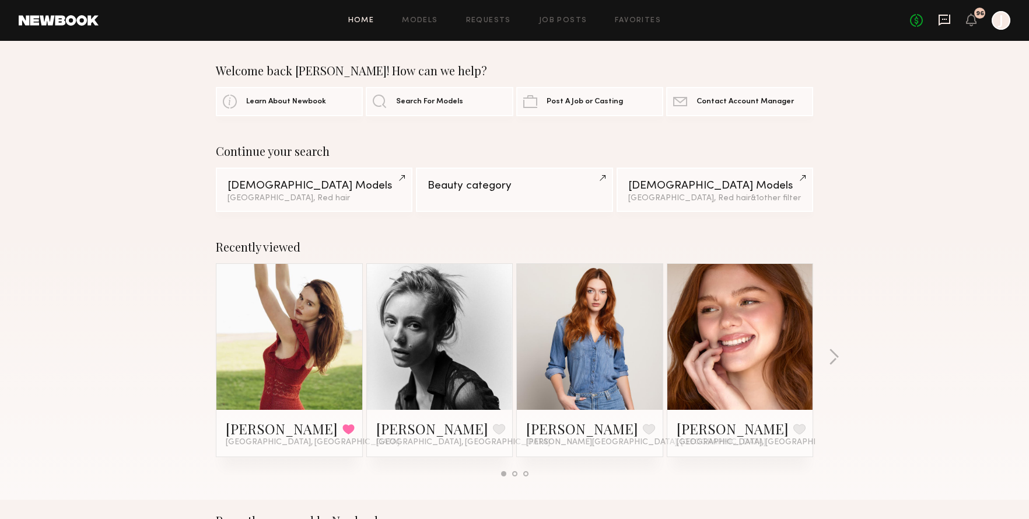
scroll to position [2, 0]
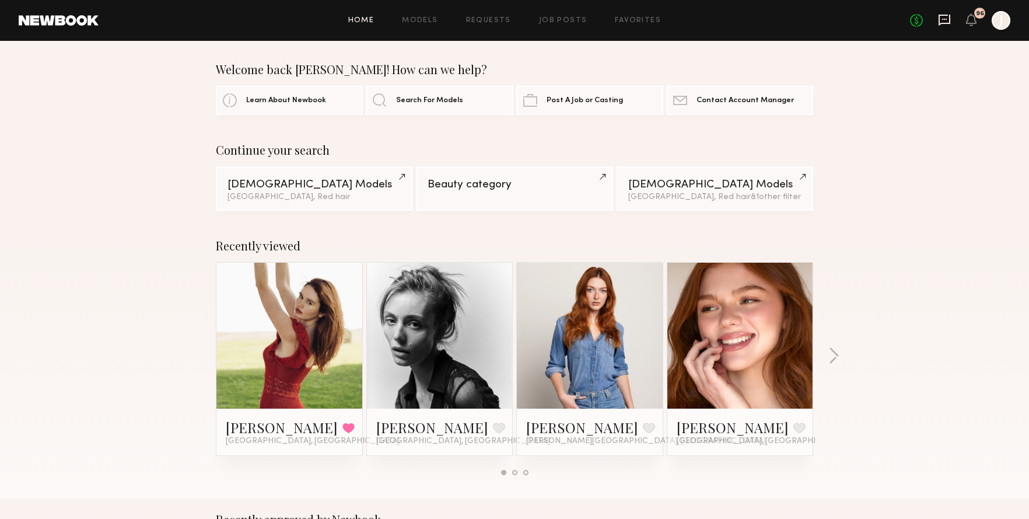
click at [940, 21] on icon at bounding box center [944, 19] width 13 height 13
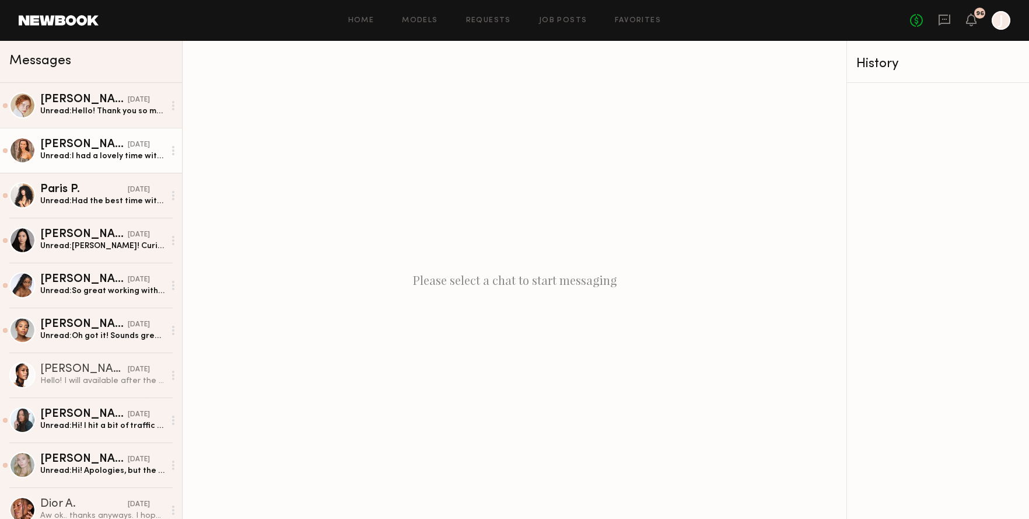
click at [97, 148] on div "[PERSON_NAME]" at bounding box center [84, 145] width 88 height 12
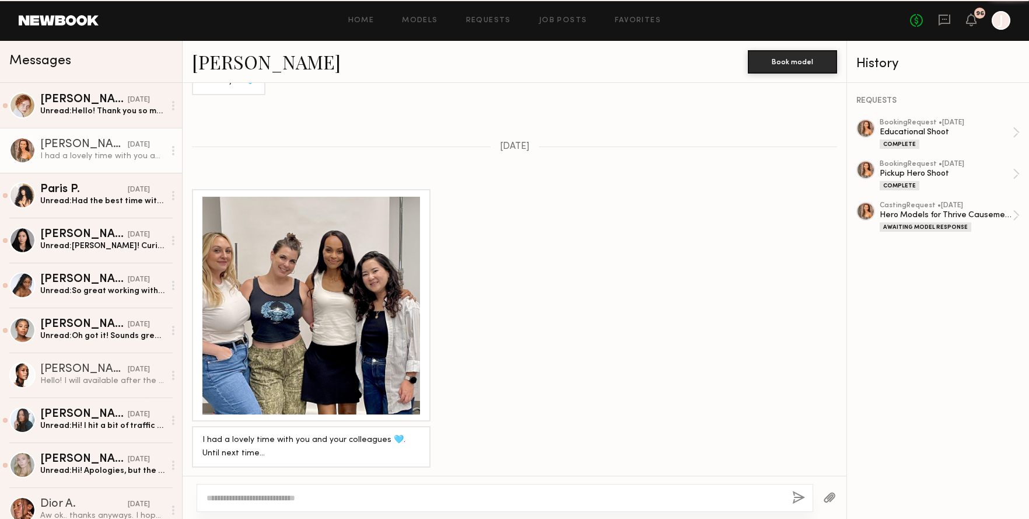
scroll to position [1021, 0]
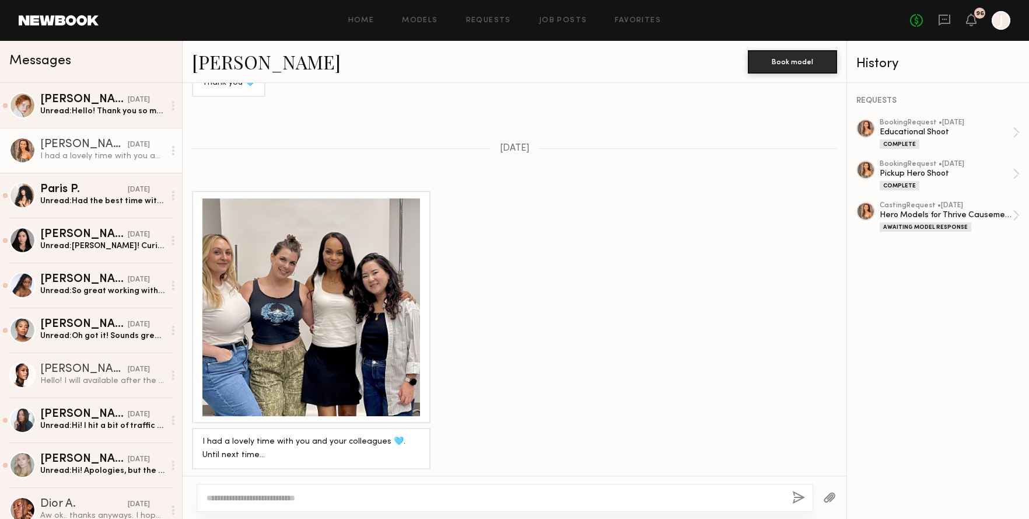
click at [244, 501] on textarea at bounding box center [495, 498] width 576 height 12
type textarea "**********"
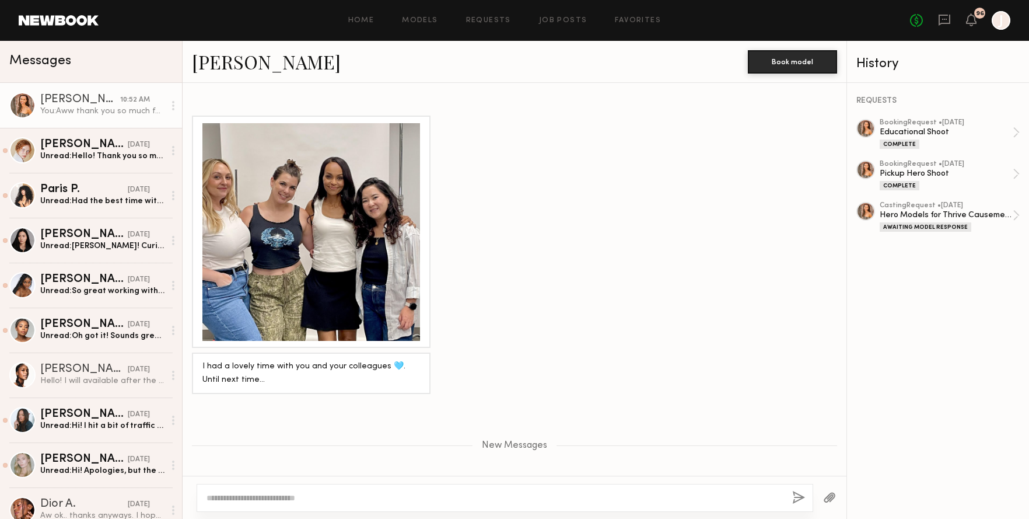
scroll to position [1096, 0]
click at [301, 239] on div at bounding box center [311, 232] width 218 height 218
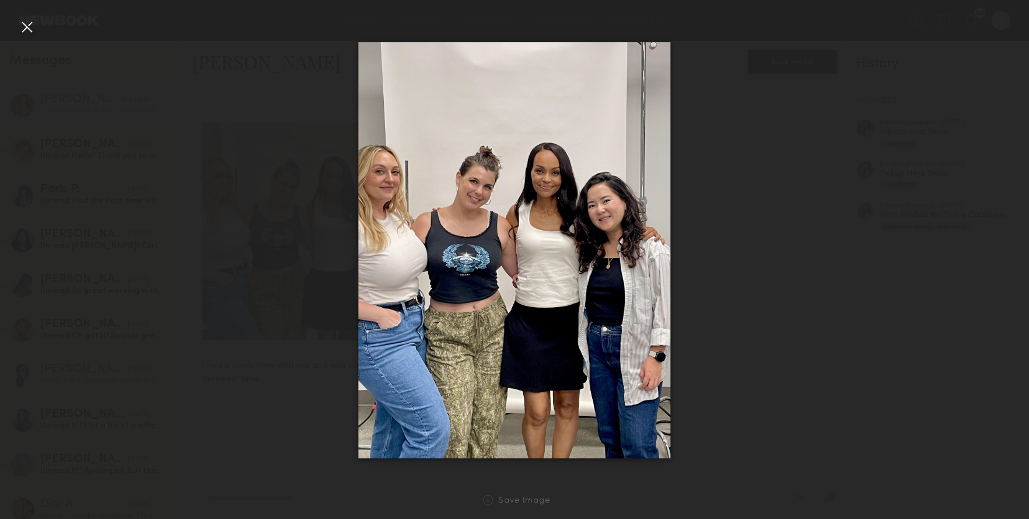
click at [292, 250] on div at bounding box center [514, 250] width 1029 height 463
click at [788, 432] on div at bounding box center [514, 250] width 1029 height 463
click at [27, 27] on div at bounding box center [27, 27] width 19 height 19
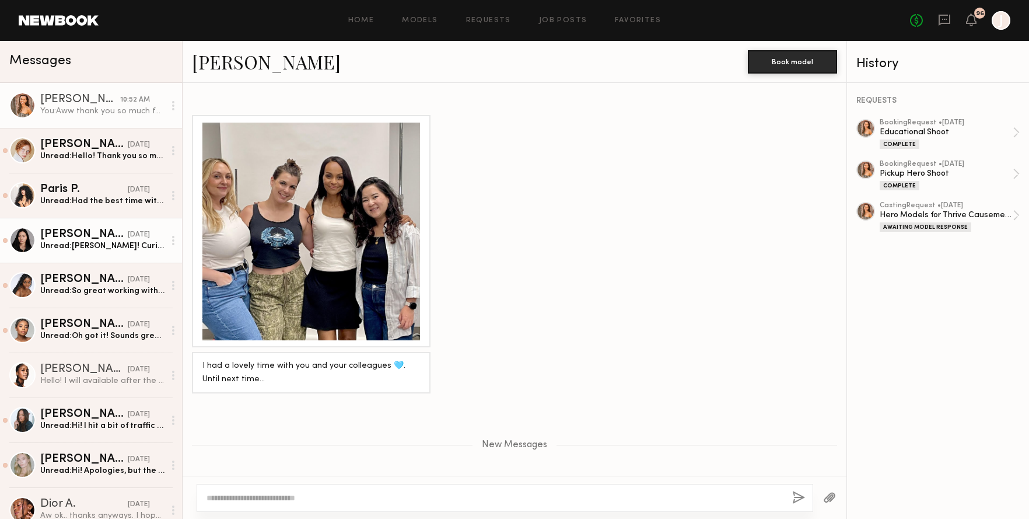
click at [99, 232] on div "[PERSON_NAME]" at bounding box center [84, 235] width 88 height 12
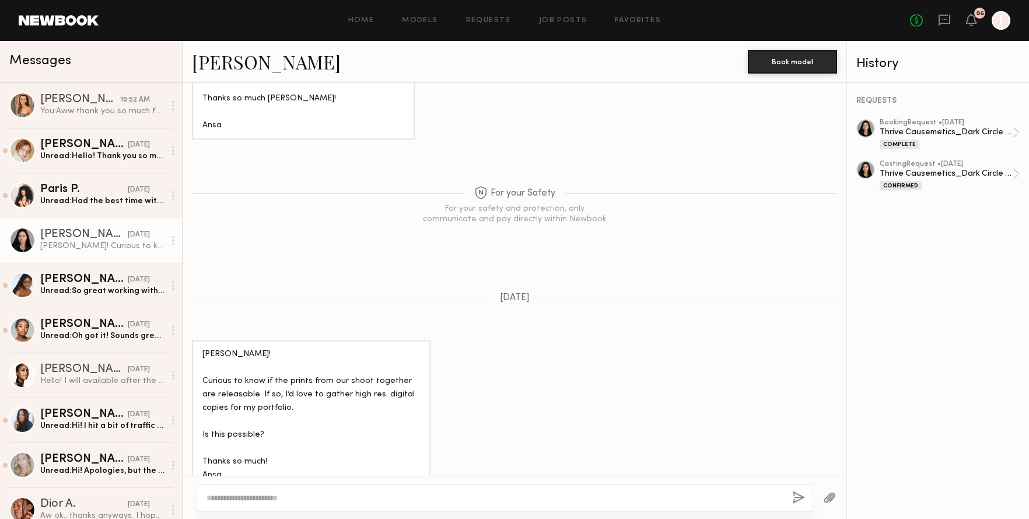
scroll to position [731, 0]
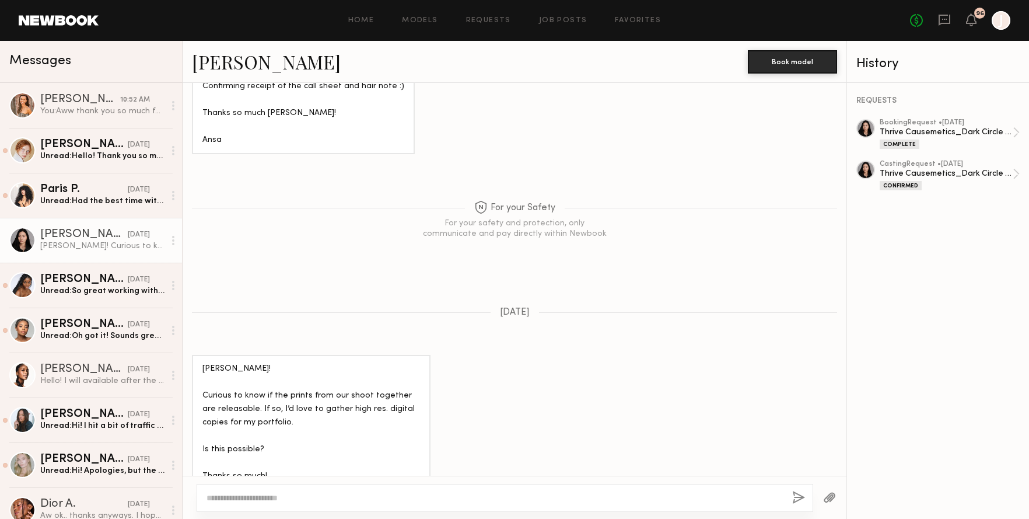
click at [238, 499] on textarea at bounding box center [495, 498] width 576 height 12
type textarea "**********"
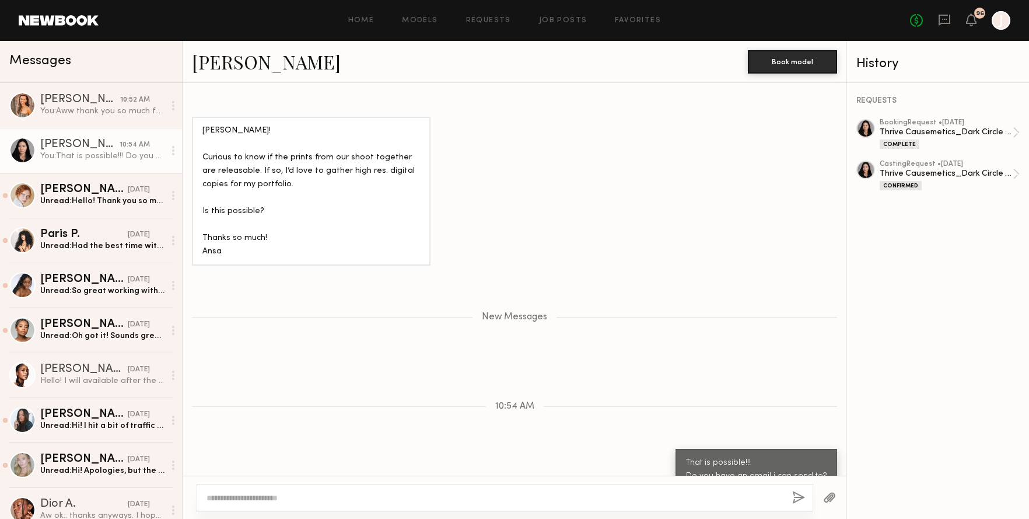
scroll to position [1042, 0]
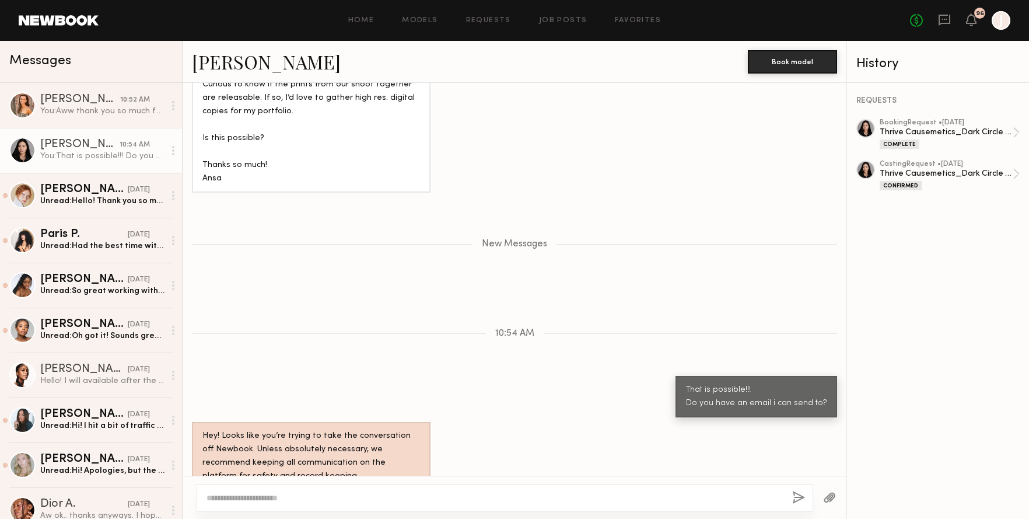
click at [337, 272] on div "Keep direct messages professional and related only to paid job opportunities. M…" at bounding box center [515, 279] width 664 height 393
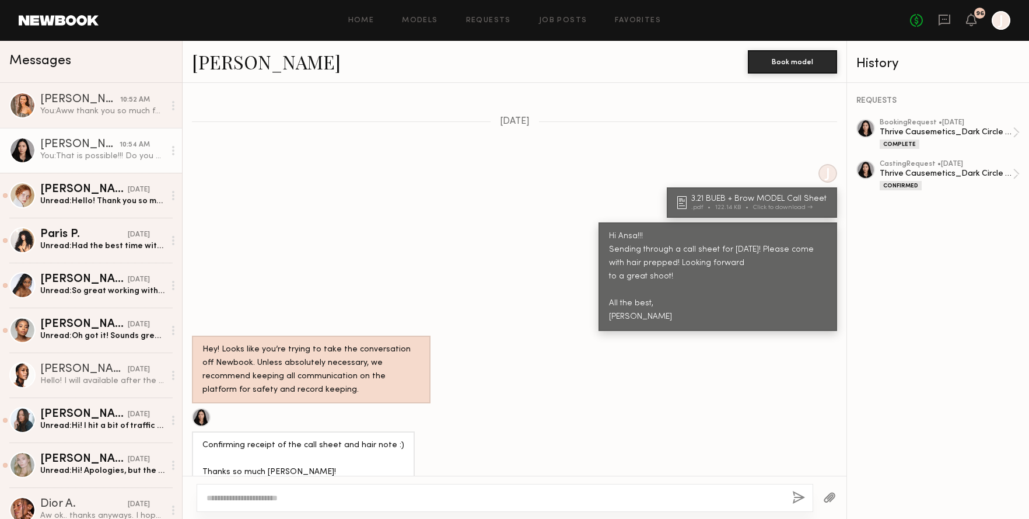
scroll to position [371, 0]
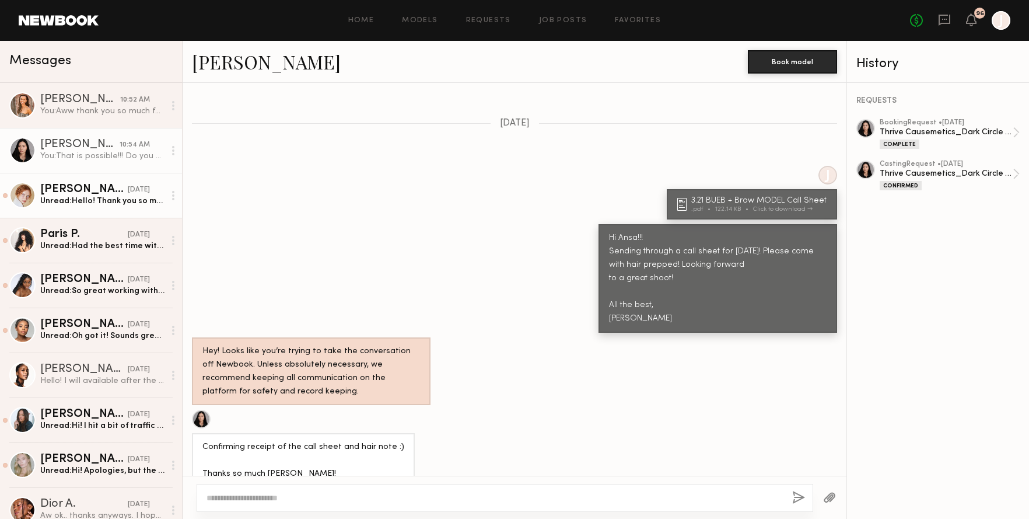
click at [121, 203] on div "Unread: Hello! Thank you so much for your offer! I am so sorry, but I can’t do …" at bounding box center [102, 200] width 124 height 11
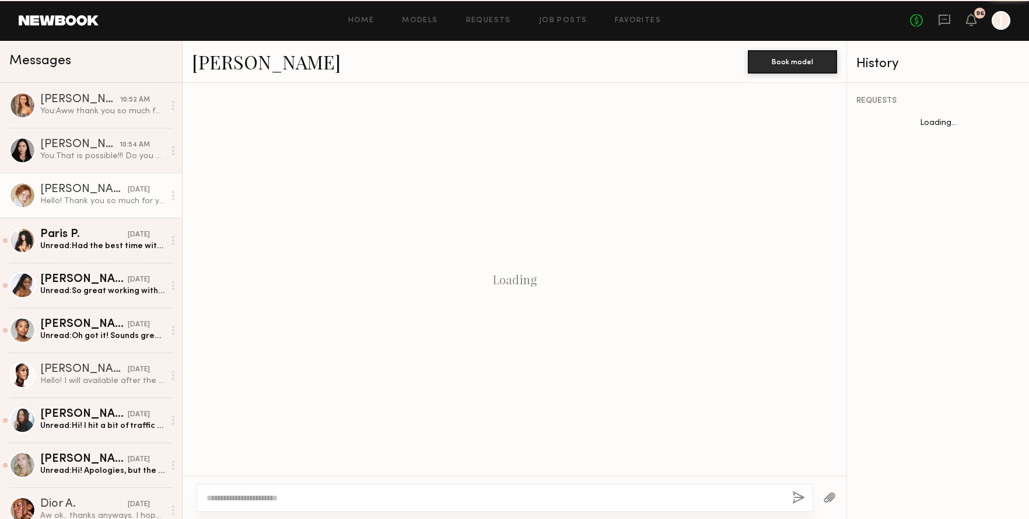
scroll to position [126, 0]
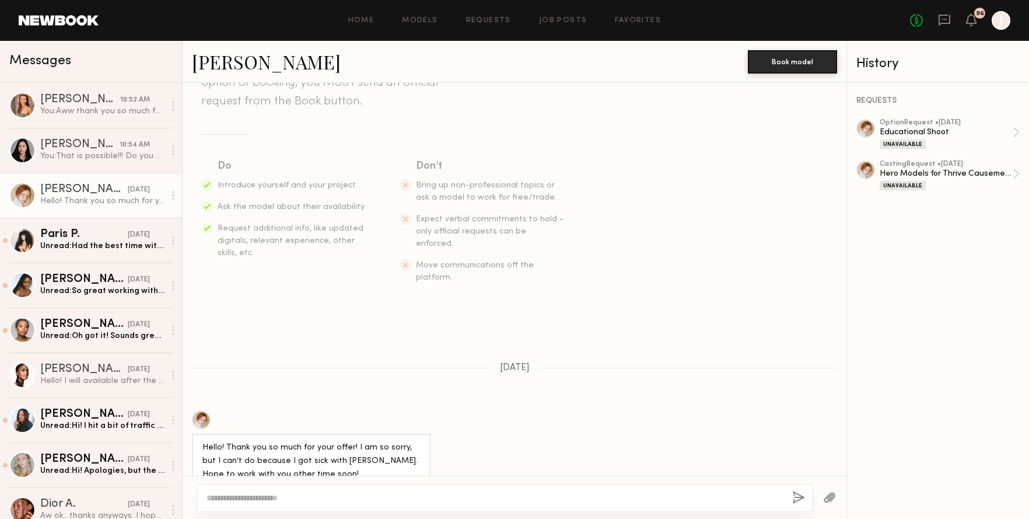
click at [271, 497] on textarea at bounding box center [495, 498] width 576 height 12
type textarea "**********"
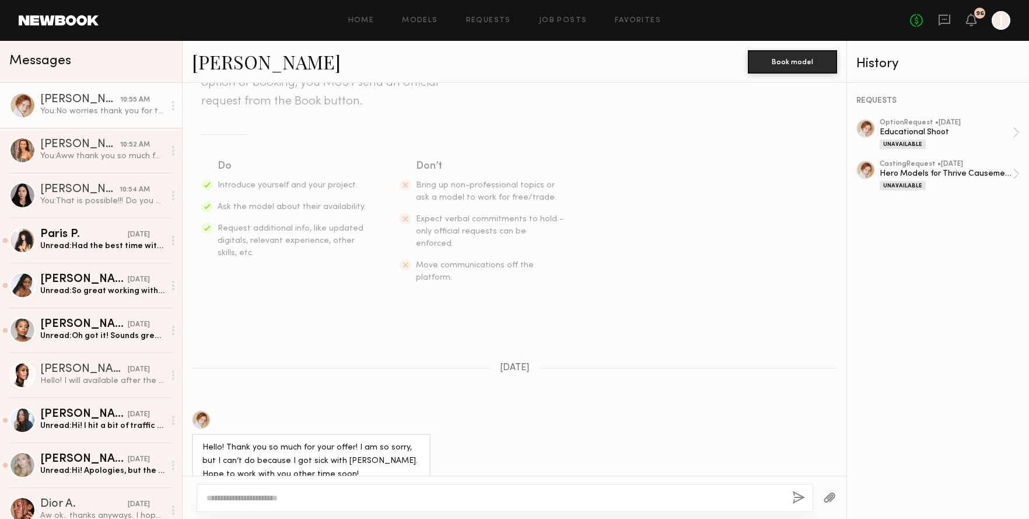
scroll to position [336, 0]
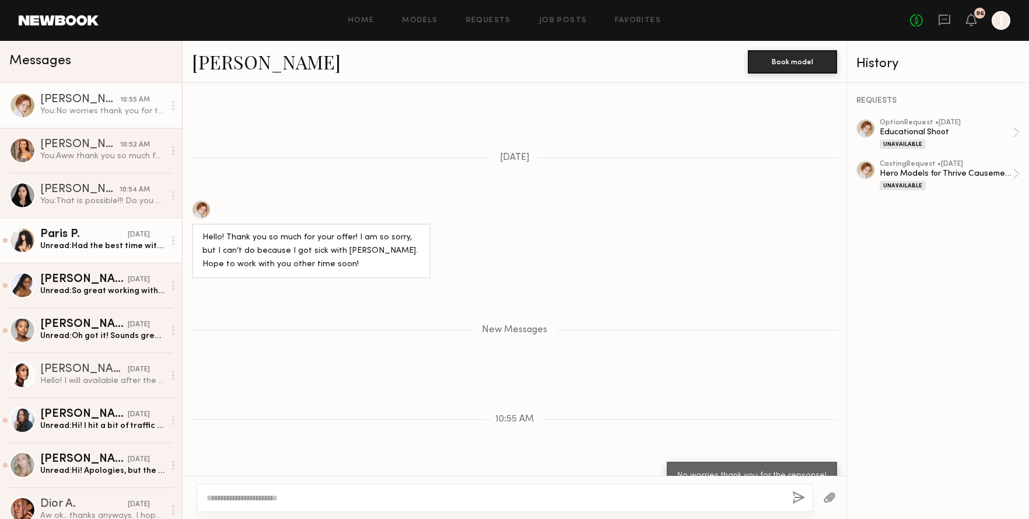
click at [79, 234] on div "Paris P." at bounding box center [84, 235] width 88 height 12
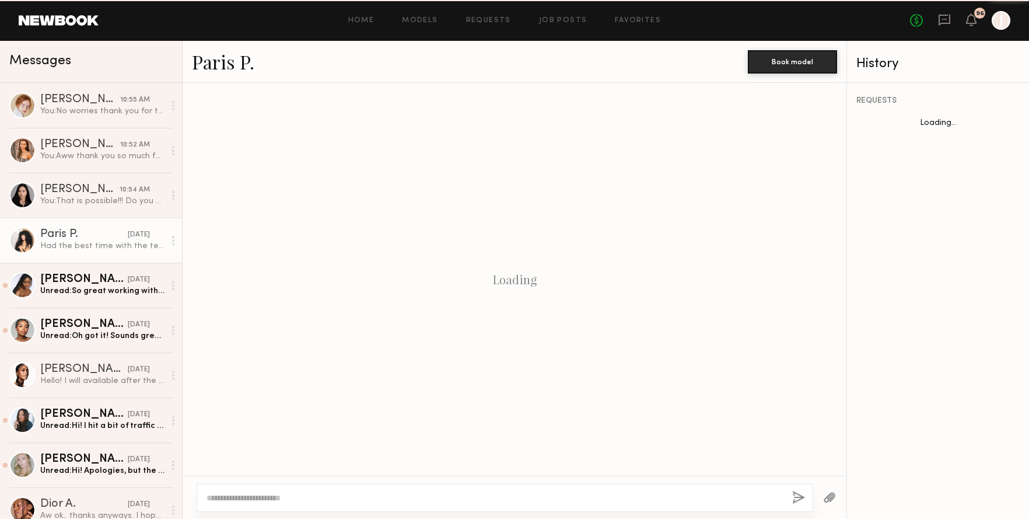
scroll to position [842, 0]
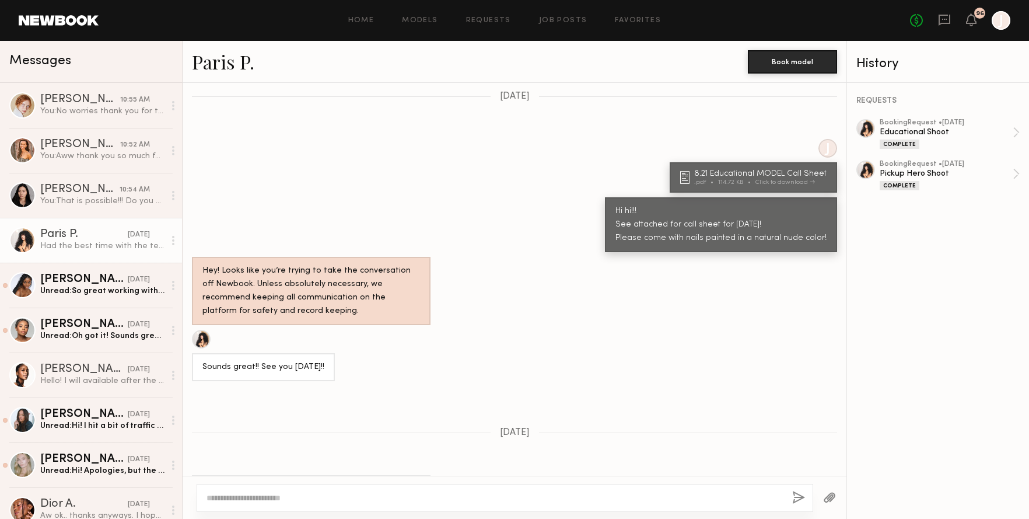
click at [234, 498] on textarea at bounding box center [495, 498] width 576 height 12
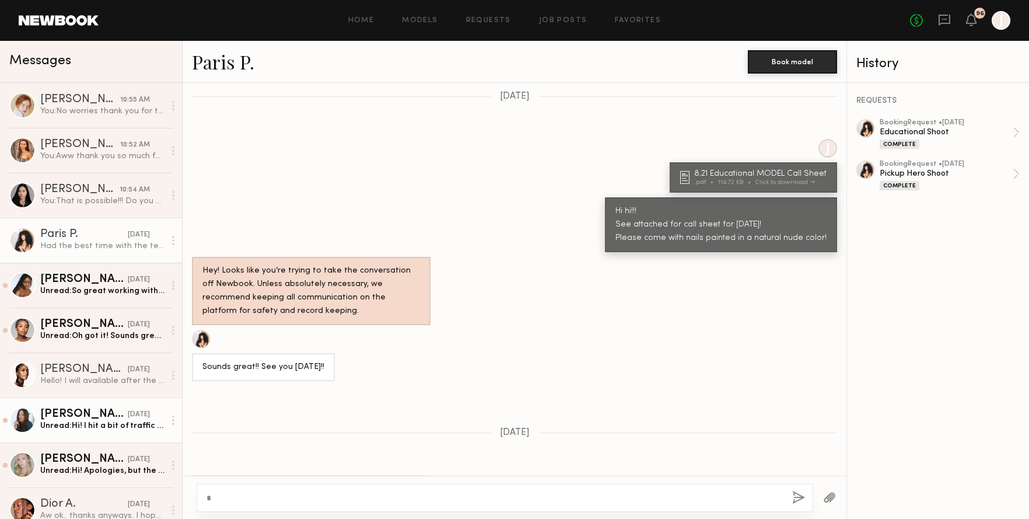
type textarea "*"
click at [105, 421] on div "Unread: Hi! I hit a bit of traffic on the 405. ETA is 3:15" at bounding box center [102, 425] width 124 height 11
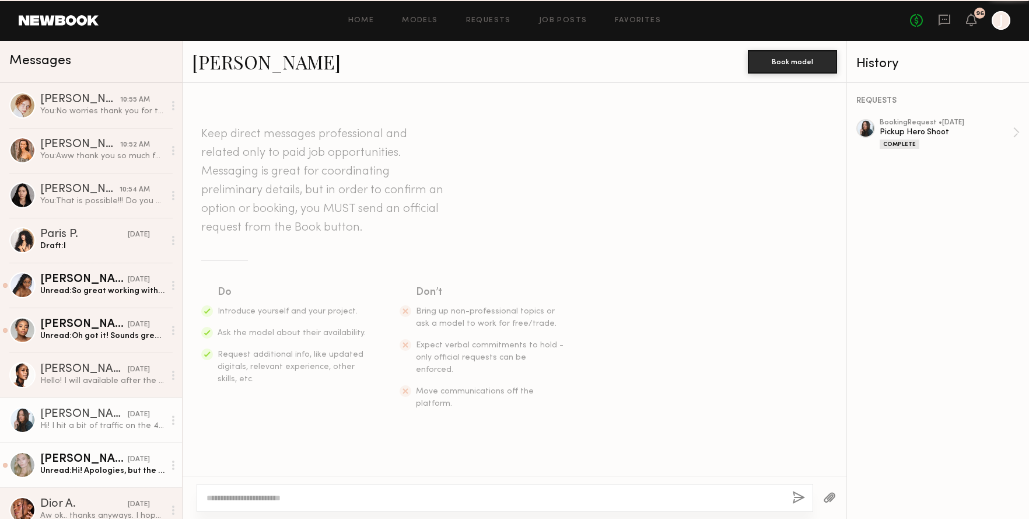
scroll to position [373, 0]
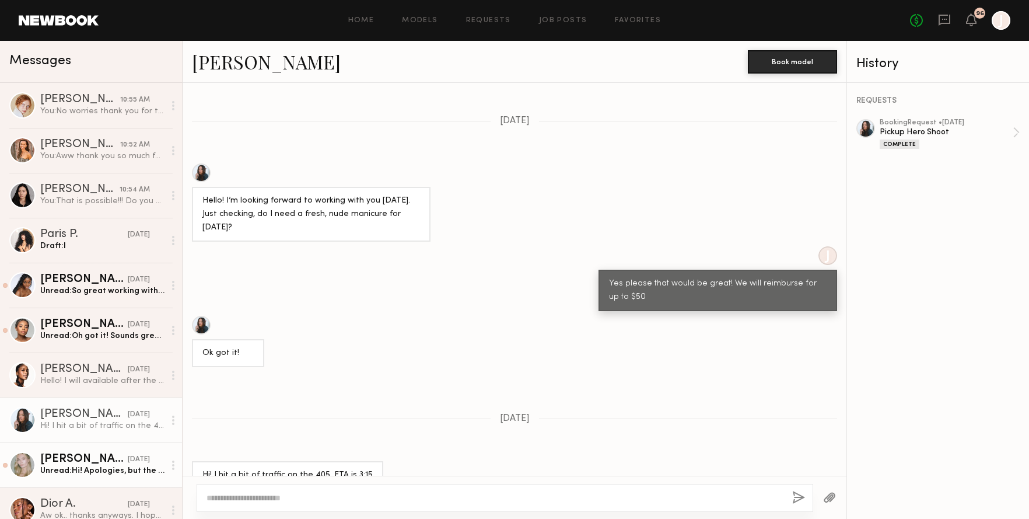
click at [95, 459] on div "[PERSON_NAME]" at bounding box center [84, 459] width 88 height 12
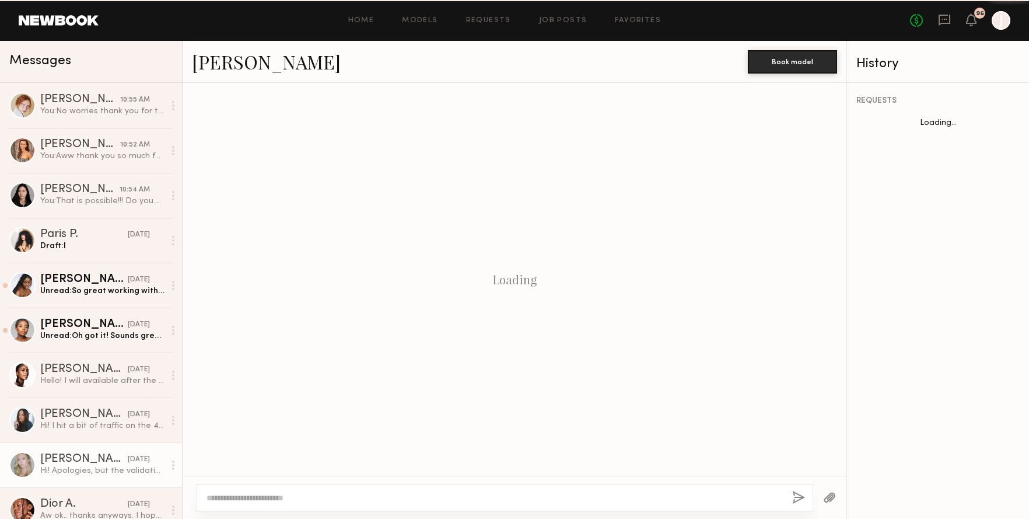
scroll to position [172, 0]
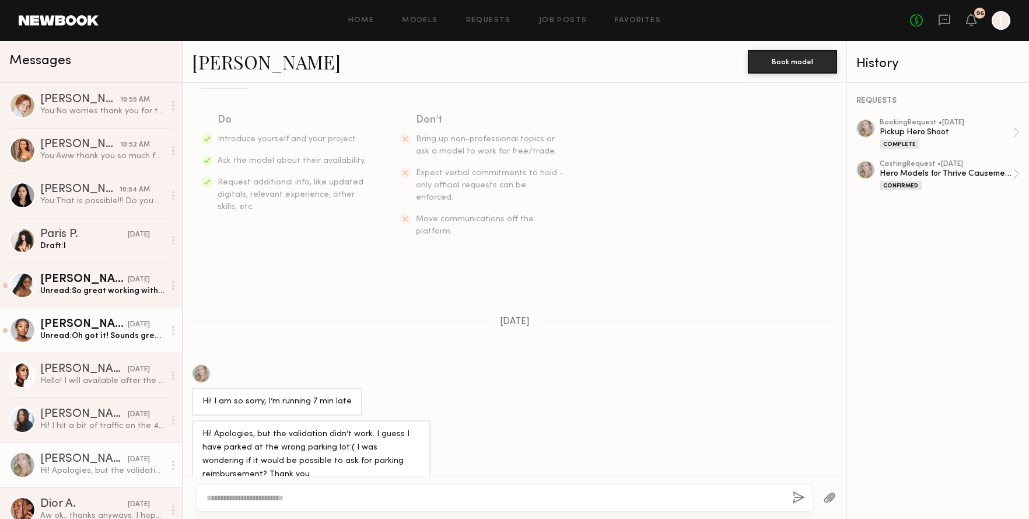
click at [87, 335] on div "Unread: Oh got it! Sounds great, thank you :)" at bounding box center [102, 335] width 124 height 11
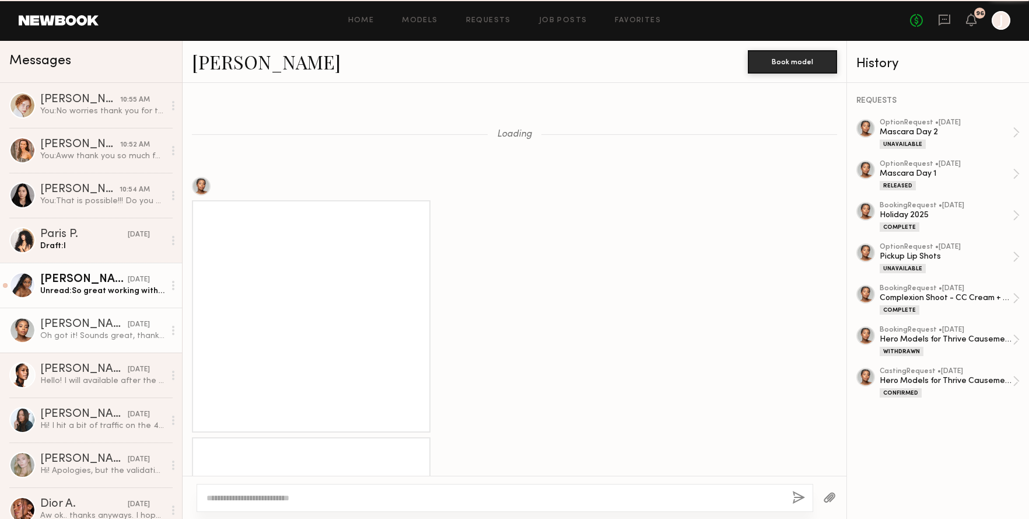
scroll to position [840, 0]
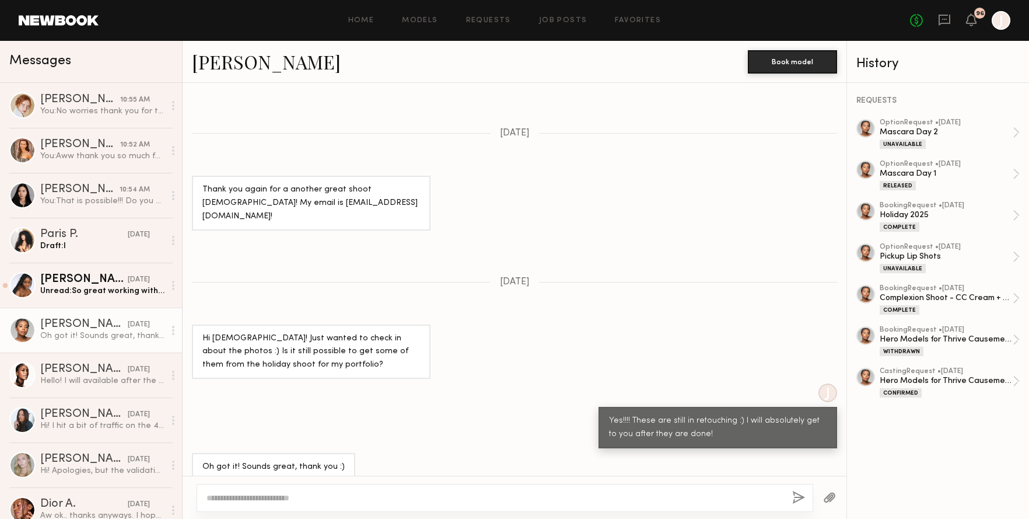
click at [83, 310] on link "[PERSON_NAME] [DATE] Oh got it! Sounds great, thank you :)" at bounding box center [91, 329] width 182 height 45
click at [83, 295] on div "Unread: So great working with you all [DATE]! Thank you for having me" at bounding box center [102, 290] width 124 height 11
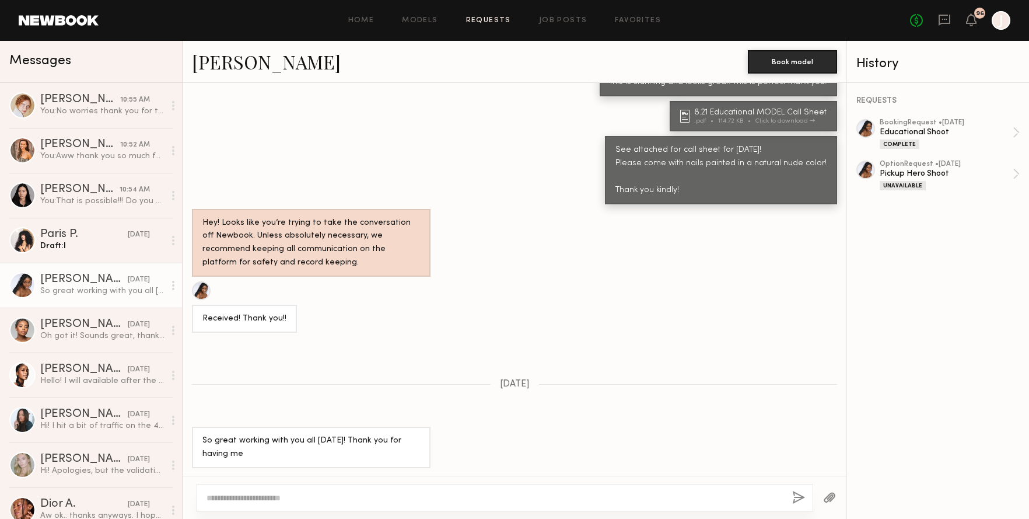
click at [512, 20] on div "Home Models Requests Job Posts Favorites Sign Out" at bounding box center [505, 21] width 812 height 8
click at [504, 22] on link "Requests" at bounding box center [488, 21] width 45 height 8
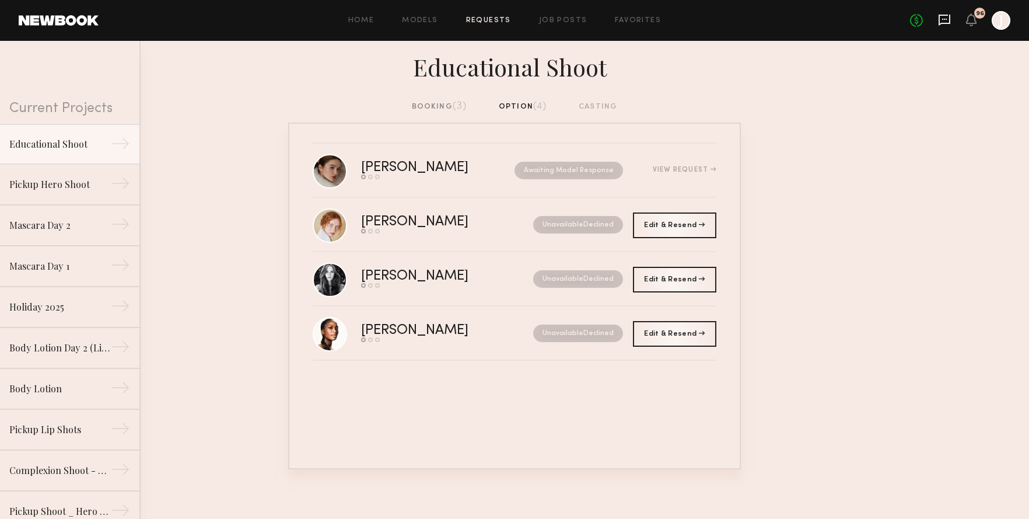
click at [939, 21] on icon at bounding box center [945, 20] width 12 height 11
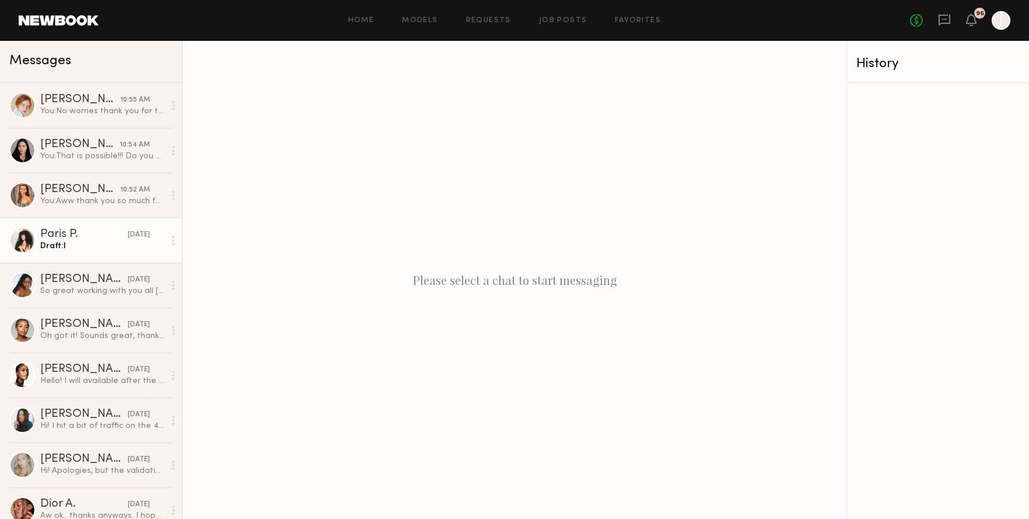
click at [82, 247] on div "Draft: I" at bounding box center [102, 245] width 124 height 11
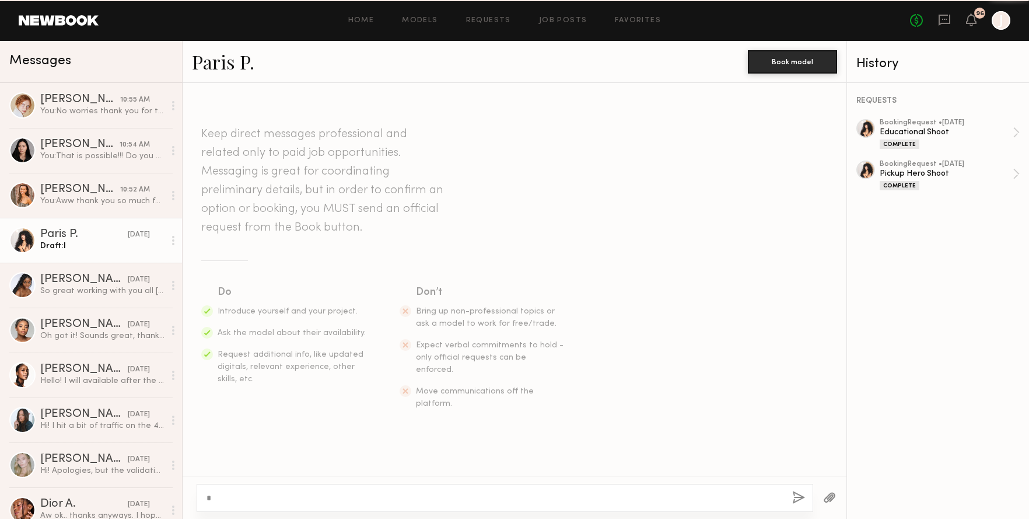
scroll to position [842, 0]
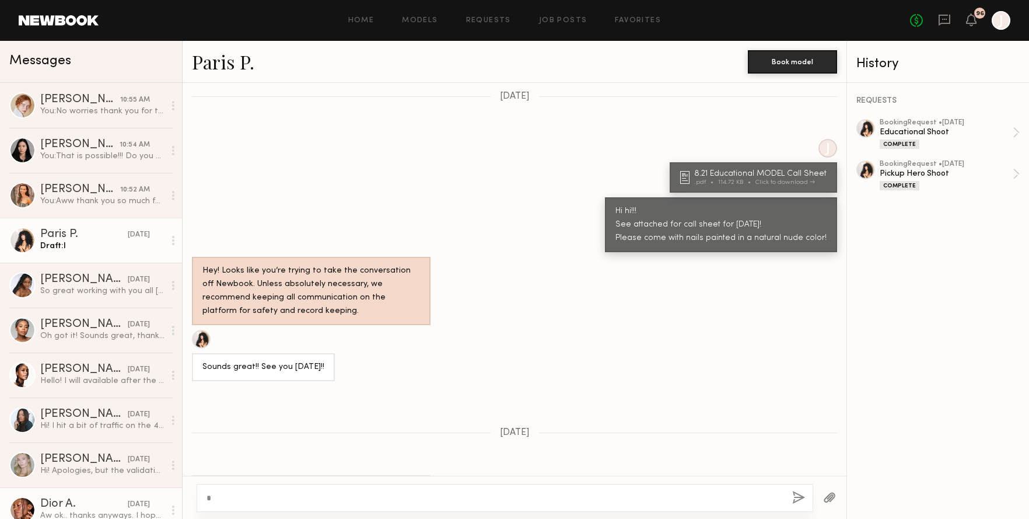
drag, startPoint x: 234, startPoint y: 497, endPoint x: 157, endPoint y: 498, distance: 77.0
click at [157, 498] on div "Messages [PERSON_NAME] 10:55 AM You: No worries thank you for the repsonse! [PE…" at bounding box center [514, 280] width 1029 height 478
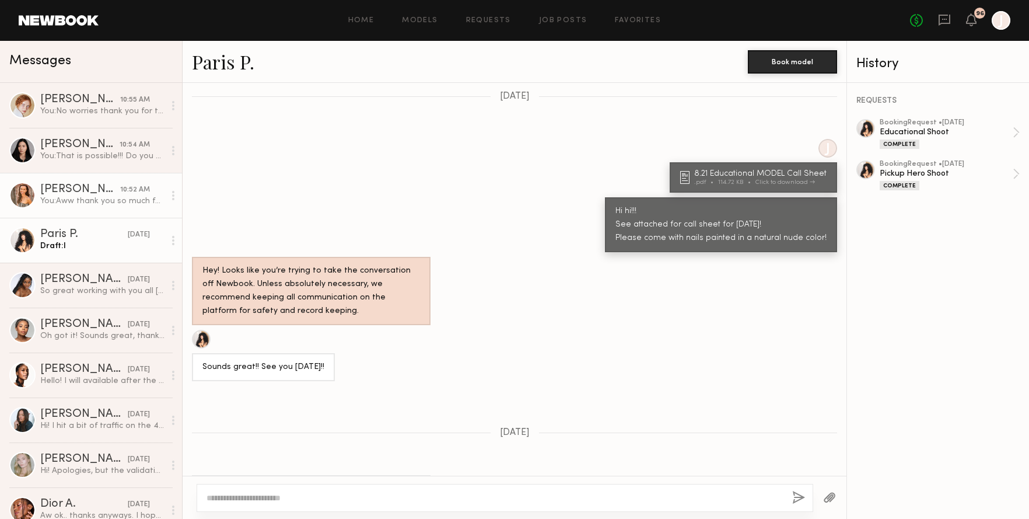
click at [83, 192] on div "[PERSON_NAME]" at bounding box center [80, 190] width 80 height 12
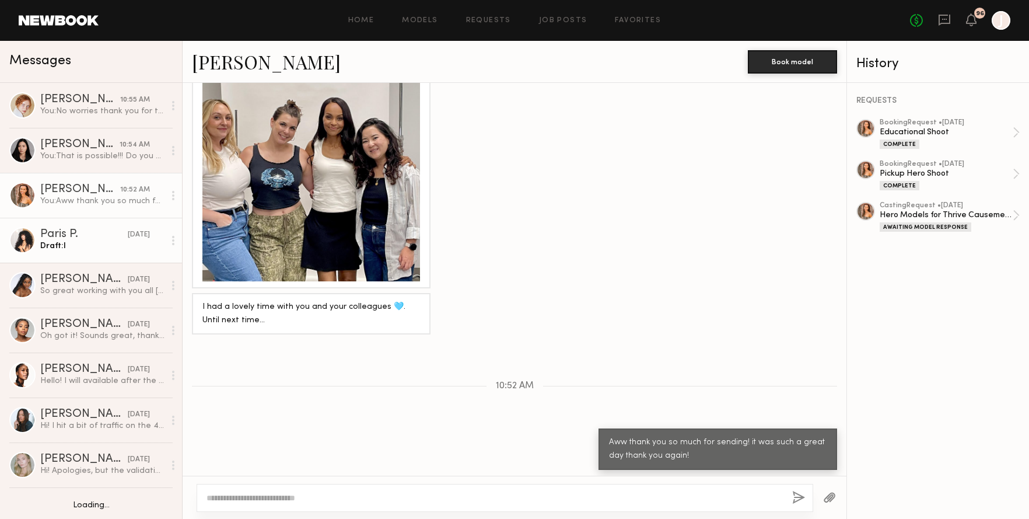
scroll to position [1, 0]
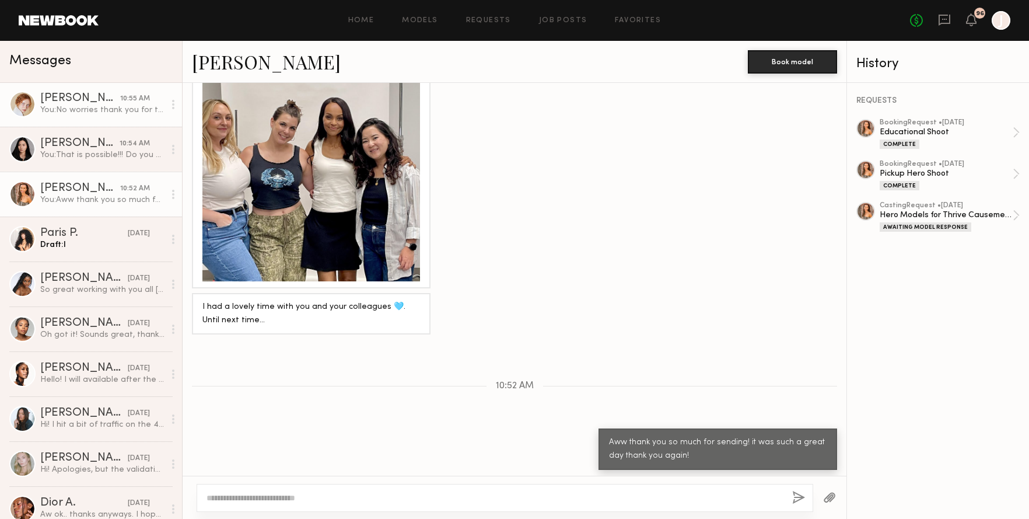
click at [87, 115] on div "You: No worries thank you for the repsonse!" at bounding box center [102, 109] width 124 height 11
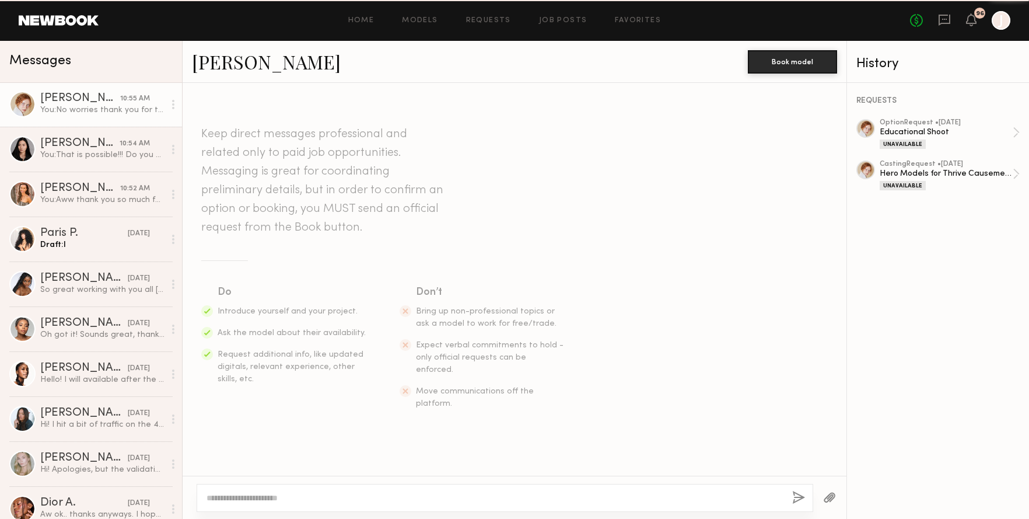
scroll to position [247, 0]
